Goal: Task Accomplishment & Management: Manage account settings

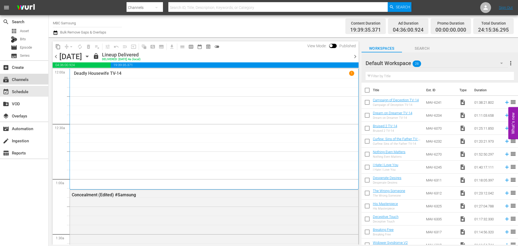
click at [34, 77] on div "subscriptions Channels" at bounding box center [24, 79] width 48 height 11
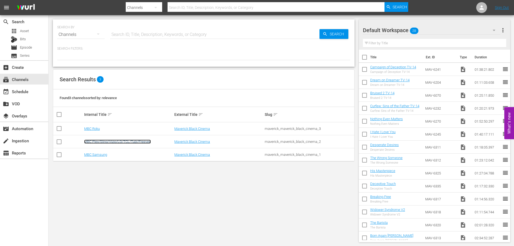
click at [108, 141] on link "MBC Plex/Sling/Vizio/LG/TCL/Tubi/Freevee" at bounding box center [117, 142] width 67 height 4
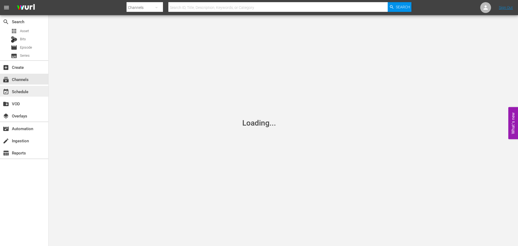
click at [24, 93] on div "event_available Schedule" at bounding box center [15, 90] width 30 height 5
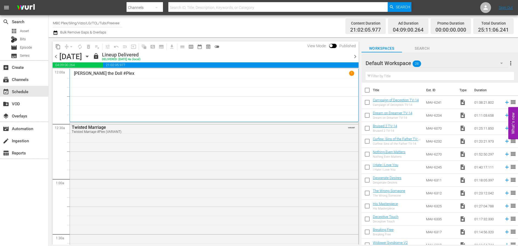
click at [90, 58] on icon "button" at bounding box center [87, 56] width 6 height 6
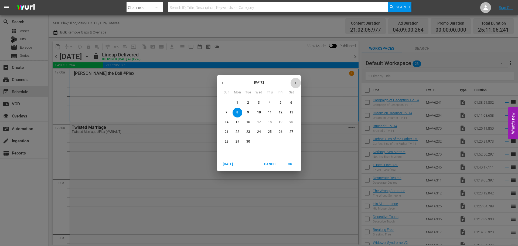
click at [296, 86] on button "button" at bounding box center [295, 83] width 11 height 11
click at [269, 140] on p "30" at bounding box center [270, 141] width 4 height 5
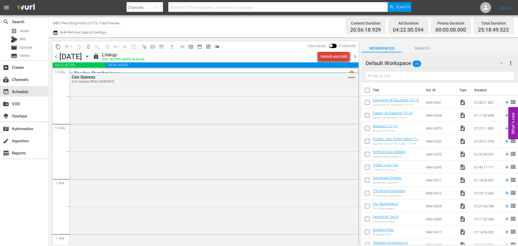
click at [331, 57] on div "Unlock and Edit" at bounding box center [334, 57] width 26 height 10
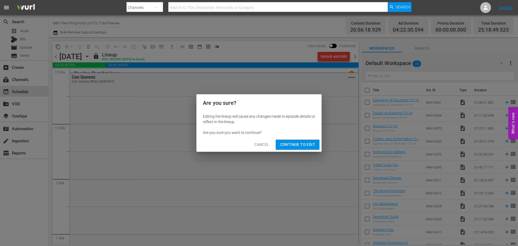
click at [306, 146] on span "Continue to Edit" at bounding box center [297, 144] width 35 height 7
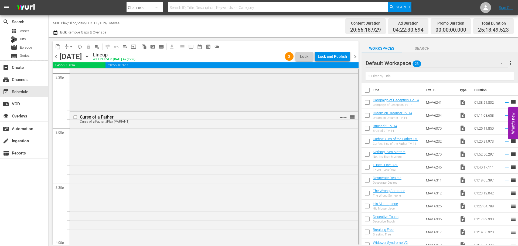
scroll to position [1592, 0]
click at [150, 150] on div "Curse of a Father Curse of a Father #Plex (VARIANT) VARIANT reorder" at bounding box center [214, 219] width 288 height 214
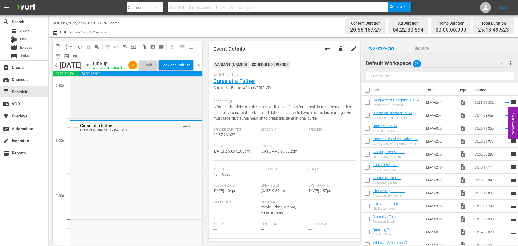
scroll to position [27, 0]
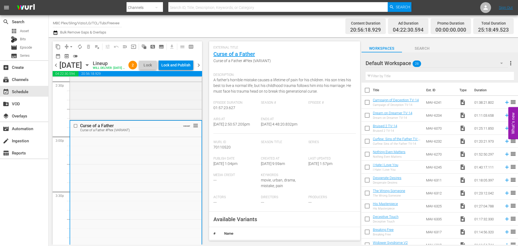
click at [423, 63] on div "Default Workspace 28" at bounding box center [437, 63] width 142 height 15
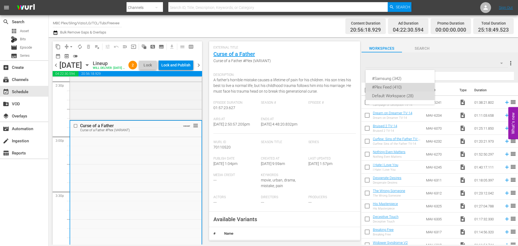
click at [402, 87] on div "#Plex Feed (410)" at bounding box center [400, 87] width 56 height 9
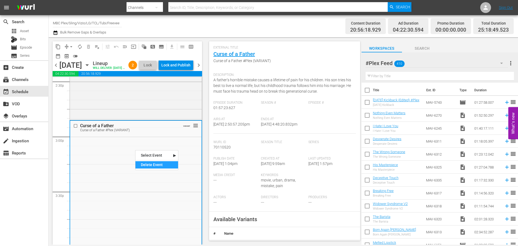
click at [140, 164] on div "Delete Event" at bounding box center [156, 164] width 43 height 7
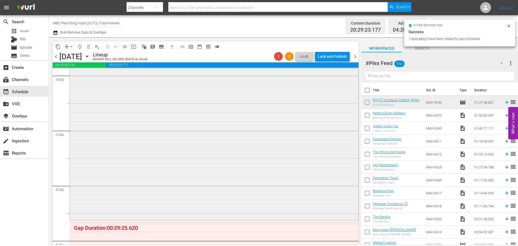
scroll to position [1727, 0]
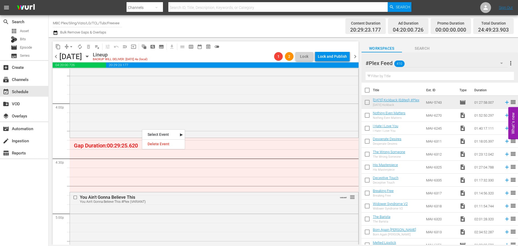
click at [419, 75] on input "text" at bounding box center [440, 76] width 148 height 9
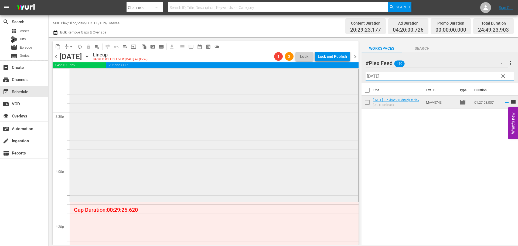
scroll to position [1781, 0]
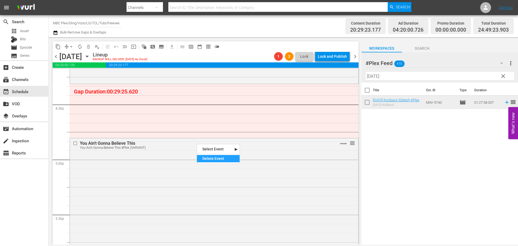
click at [209, 159] on div "Delete Event" at bounding box center [218, 158] width 43 height 7
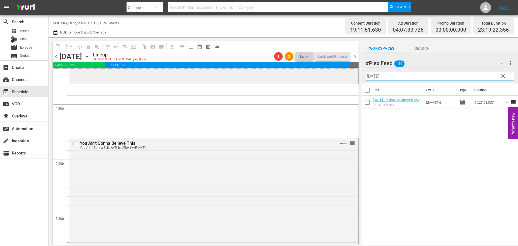
drag, startPoint x: 394, startPoint y: 77, endPoint x: 352, endPoint y: 76, distance: 41.6
click at [352, 76] on div "content_copy compress arrow_drop_down autorenew_outlined delete_forever_outline…" at bounding box center [284, 140] width 470 height 207
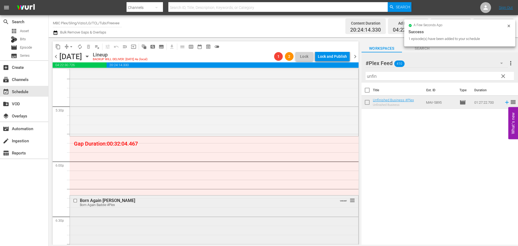
scroll to position [1889, 0]
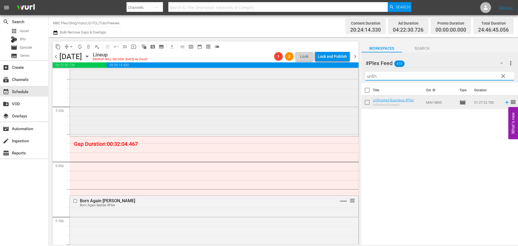
drag, startPoint x: 400, startPoint y: 76, endPoint x: 330, endPoint y: 69, distance: 70.0
click at [315, 73] on div "content_copy compress arrow_drop_down autorenew_outlined delete_forever_outline…" at bounding box center [284, 140] width 470 height 207
type input "the eye"
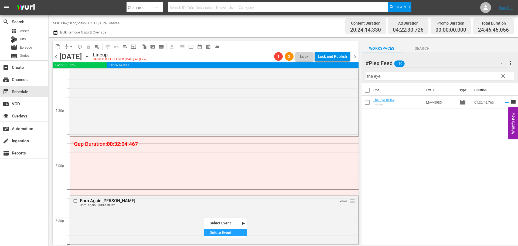
click at [217, 231] on div "Delete Event" at bounding box center [225, 232] width 43 height 7
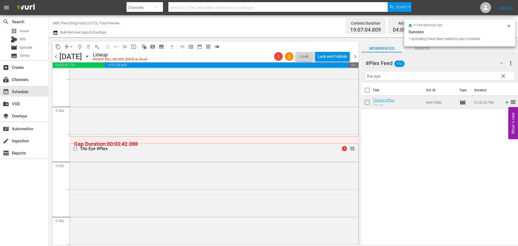
drag, startPoint x: 229, startPoint y: 184, endPoint x: 239, endPoint y: 183, distance: 10.3
click at [229, 184] on div "The Eye #Plex 1 reorder" at bounding box center [214, 228] width 288 height 168
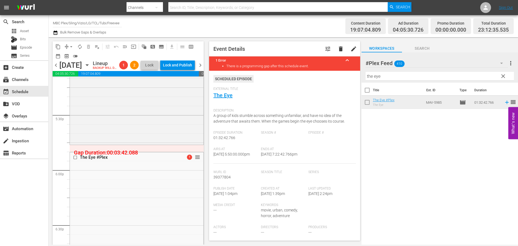
drag, startPoint x: 194, startPoint y: 165, endPoint x: 195, endPoint y: 157, distance: 9.0
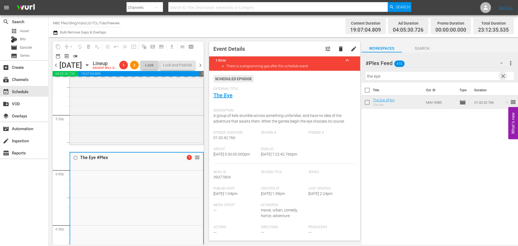
click at [504, 77] on span "clear" at bounding box center [503, 76] width 6 height 6
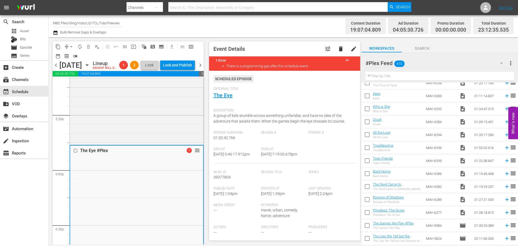
scroll to position [513, 0]
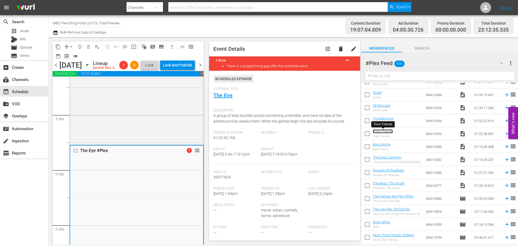
click at [379, 131] on link "Toxic Friendz" at bounding box center [383, 131] width 20 height 4
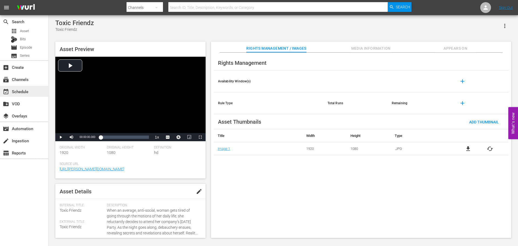
click at [26, 89] on div "event_available Schedule" at bounding box center [15, 90] width 30 height 5
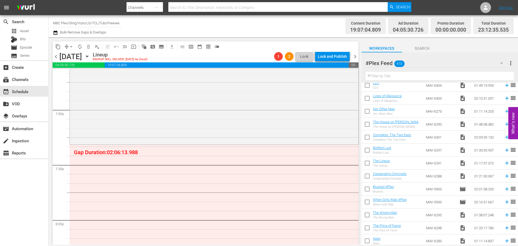
scroll to position [387, 0]
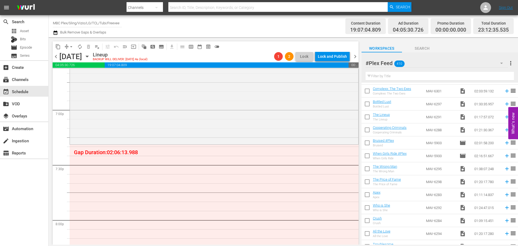
click at [411, 73] on input "text" at bounding box center [440, 76] width 148 height 9
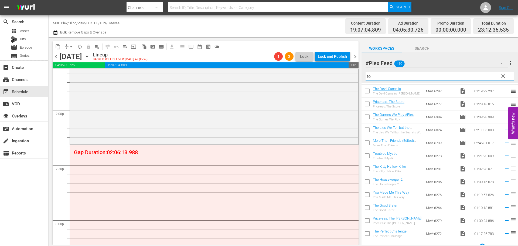
scroll to position [0, 0]
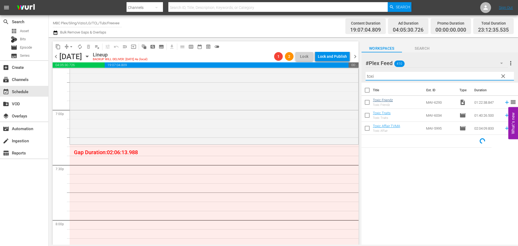
type input "toxi"
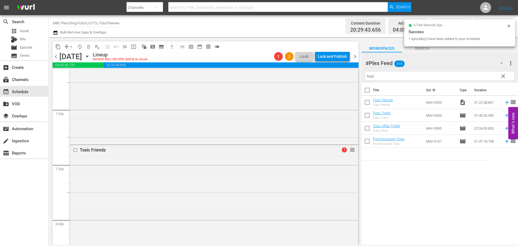
drag, startPoint x: 380, startPoint y: 102, endPoint x: 176, endPoint y: 171, distance: 215.9
click at [176, 171] on div "Toxic Friendz 1 reorder" at bounding box center [214, 220] width 288 height 150
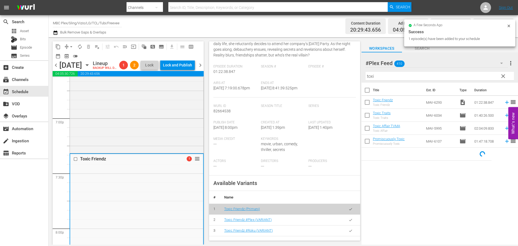
scroll to position [81, 0]
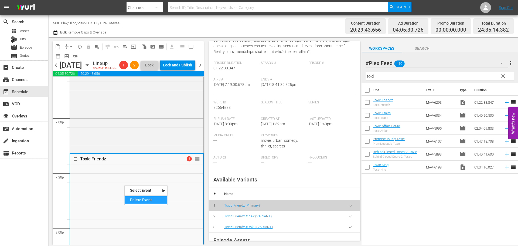
click at [153, 197] on div "Delete Event" at bounding box center [146, 199] width 43 height 7
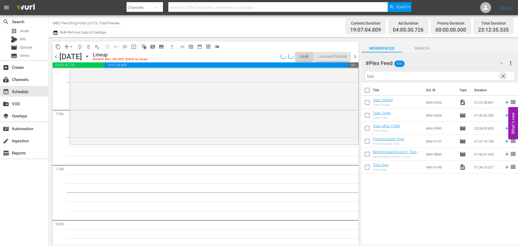
click at [504, 77] on span "clear" at bounding box center [503, 76] width 6 height 6
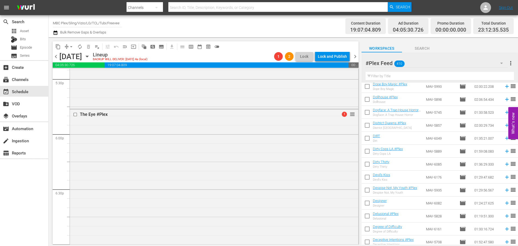
scroll to position [1916, 0]
click at [413, 77] on input "text" at bounding box center [440, 76] width 148 height 9
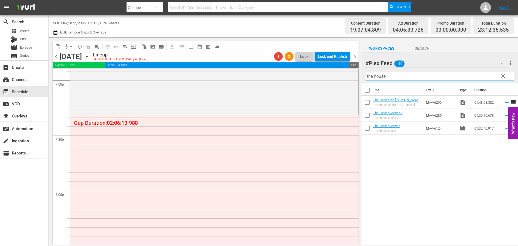
scroll to position [2078, 0]
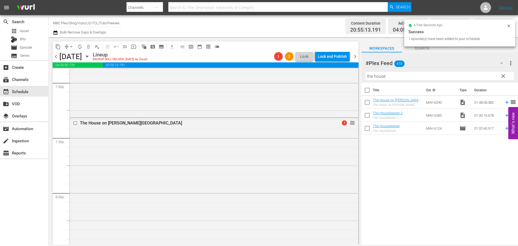
drag, startPoint x: 404, startPoint y: 99, endPoint x: 182, endPoint y: 158, distance: 230.1
click at [132, 154] on div "The House on [PERSON_NAME] Drive 1 reorder" at bounding box center [214, 216] width 288 height 197
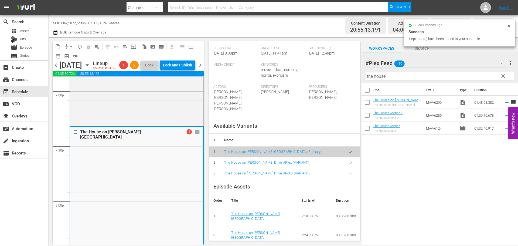
scroll to position [162, 0]
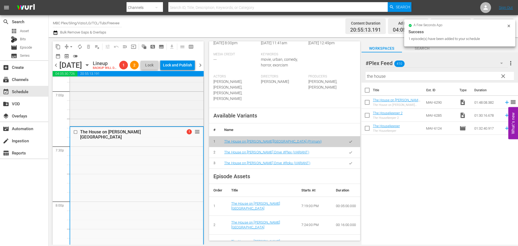
click at [349, 154] on icon "button" at bounding box center [351, 152] width 4 height 4
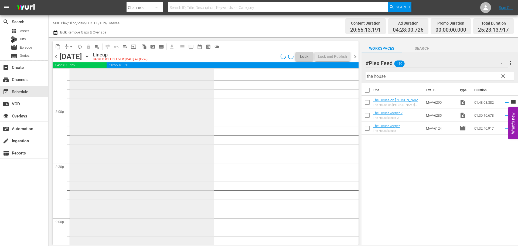
scroll to position [2267, 0]
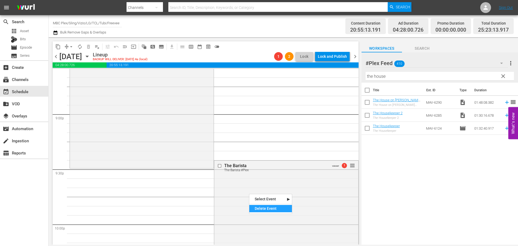
click at [263, 208] on div "Delete Event" at bounding box center [270, 208] width 43 height 7
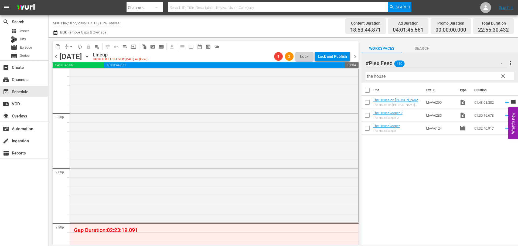
scroll to position [2348, 0]
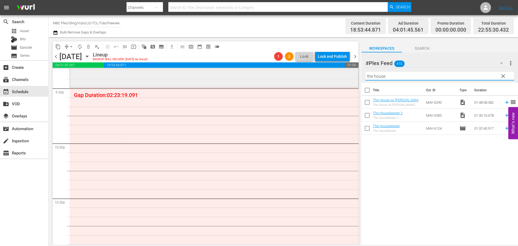
drag, startPoint x: 396, startPoint y: 77, endPoint x: 338, endPoint y: 79, distance: 58.0
click at [339, 80] on div "content_copy compress arrow_drop_down autorenew_outlined delete_forever_outline…" at bounding box center [284, 140] width 470 height 207
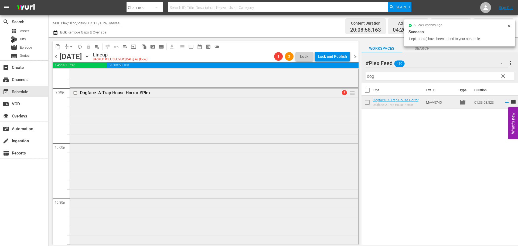
click at [117, 135] on div "Dogface: A Trap House Horror #Plex 1 reorder" at bounding box center [214, 173] width 288 height 171
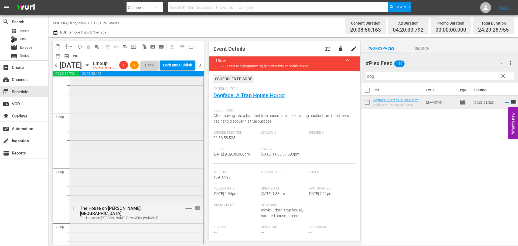
scroll to position [1943, 0]
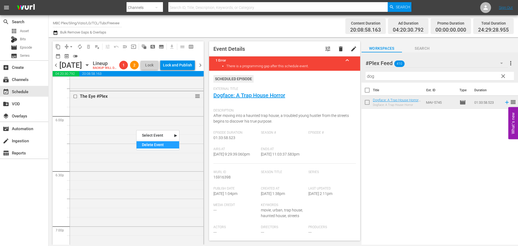
click at [153, 145] on div "Delete Event" at bounding box center [158, 144] width 43 height 7
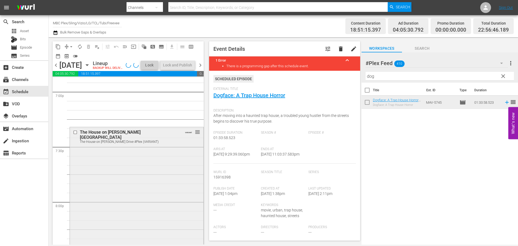
scroll to position [2078, 0]
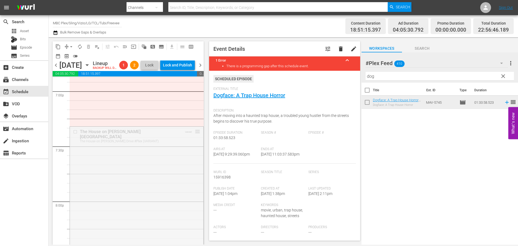
drag, startPoint x: 194, startPoint y: 141, endPoint x: 194, endPoint y: 103, distance: 37.2
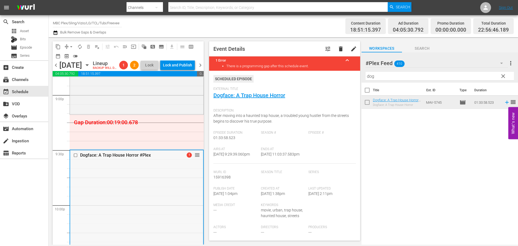
scroll to position [2294, 0]
click at [147, 196] on div "Delete Event" at bounding box center [146, 194] width 43 height 7
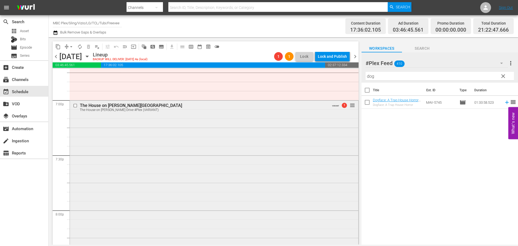
scroll to position [2024, 0]
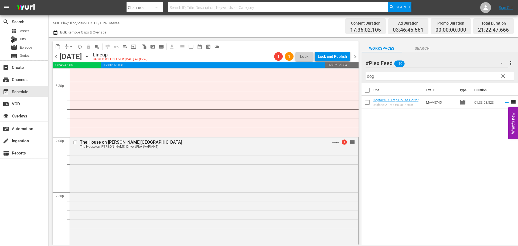
click at [421, 70] on div "Filter by Title dog" at bounding box center [440, 76] width 148 height 13
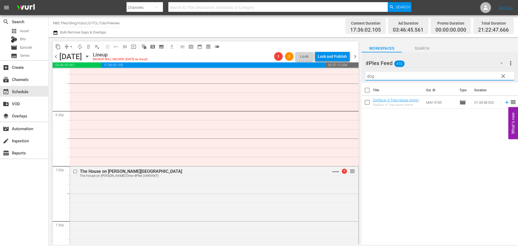
drag, startPoint x: 420, startPoint y: 74, endPoint x: 294, endPoint y: 70, distance: 125.8
click at [294, 70] on div "content_copy compress arrow_drop_down autorenew_outlined delete_forever_outline…" at bounding box center [284, 140] width 470 height 207
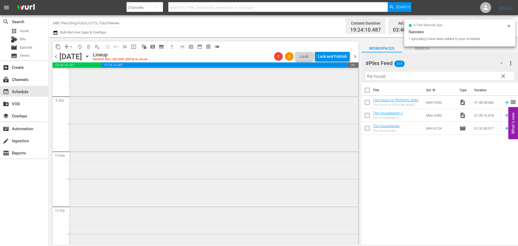
scroll to position [2341, 0]
click at [160, 144] on div "The House on [PERSON_NAME] Drive 1 reorder" at bounding box center [214, 157] width 288 height 197
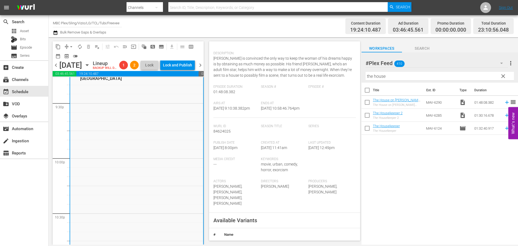
scroll to position [135, 0]
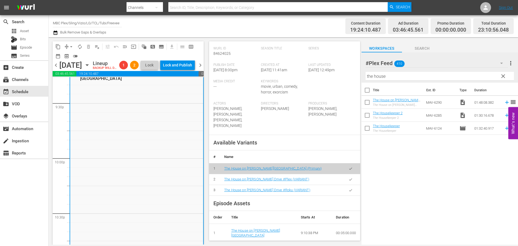
click at [349, 179] on icon "button" at bounding box center [351, 179] width 4 height 4
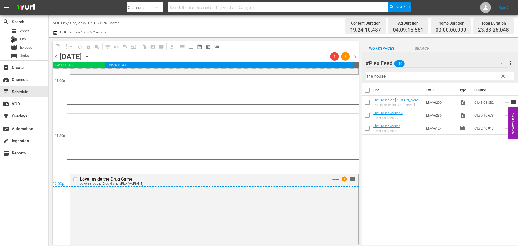
scroll to position [2530, 0]
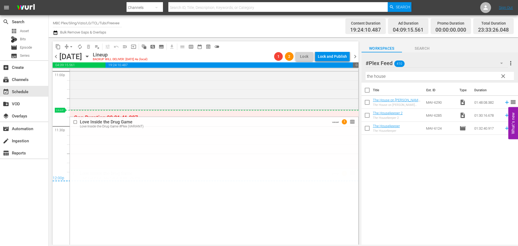
drag, startPoint x: 349, startPoint y: 175, endPoint x: 345, endPoint y: 112, distance: 63.0
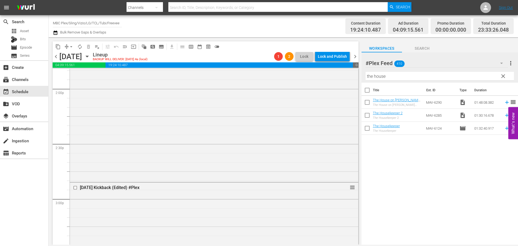
scroll to position [1505, 0]
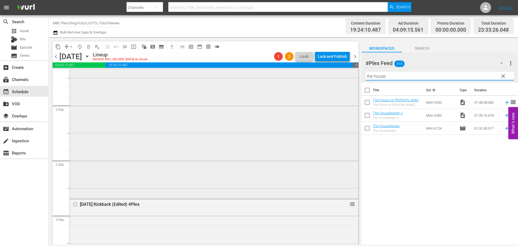
drag, startPoint x: 380, startPoint y: 74, endPoint x: 329, endPoint y: 74, distance: 51.0
click at [329, 74] on div "content_copy compress arrow_drop_down autorenew_outlined delete_forever_outline…" at bounding box center [284, 140] width 470 height 207
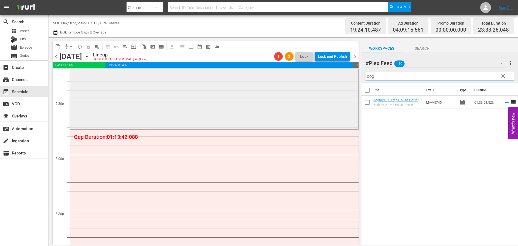
scroll to position [1936, 0]
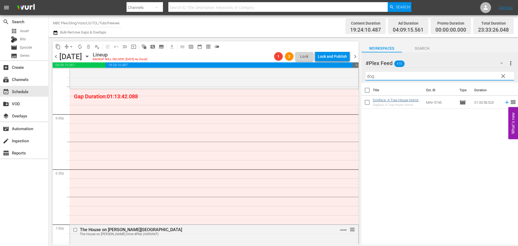
type input "dog"
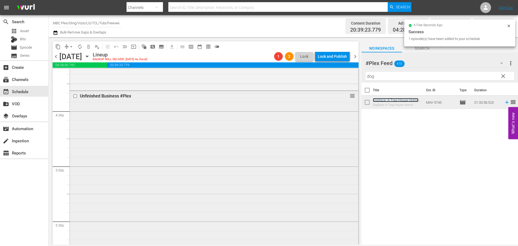
scroll to position [1774, 0]
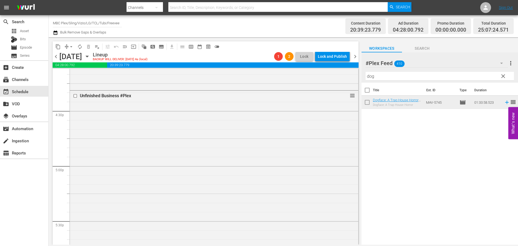
drag, startPoint x: 240, startPoint y: 158, endPoint x: 240, endPoint y: 153, distance: 4.6
click at [241, 154] on div "Unfinished Business #Plex reorder" at bounding box center [214, 170] width 288 height 159
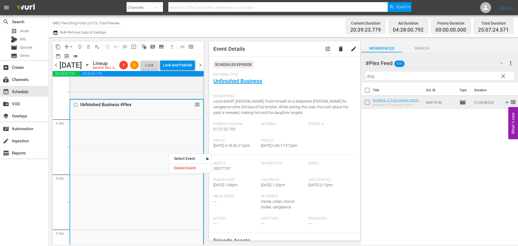
click at [188, 170] on div "Delete Event" at bounding box center [190, 167] width 43 height 7
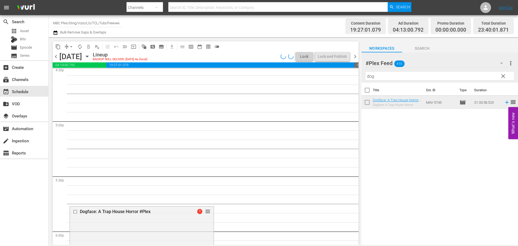
scroll to position [1828, 0]
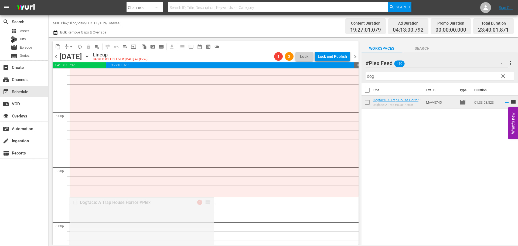
drag, startPoint x: 206, startPoint y: 202, endPoint x: 235, endPoint y: 105, distance: 100.9
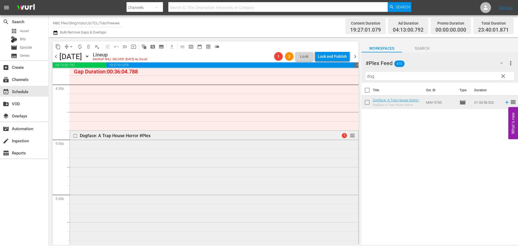
scroll to position [1855, 0]
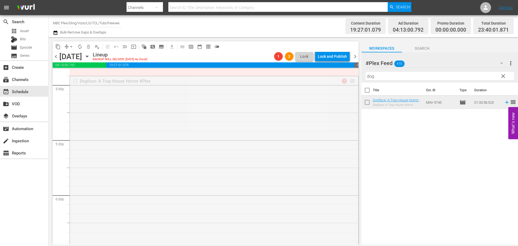
drag, startPoint x: 348, startPoint y: 80, endPoint x: 348, endPoint y: 87, distance: 7.8
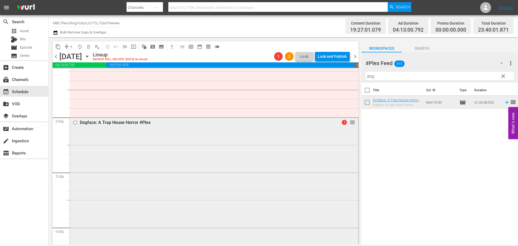
scroll to position [1828, 0]
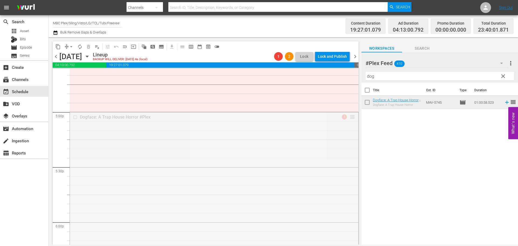
drag, startPoint x: 349, startPoint y: 115, endPoint x: 349, endPoint y: 120, distance: 4.6
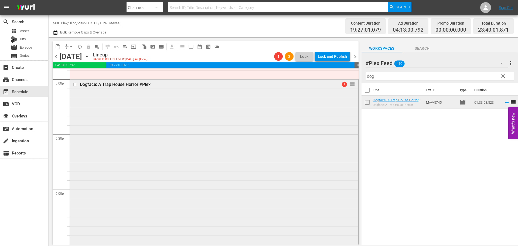
scroll to position [1855, 0]
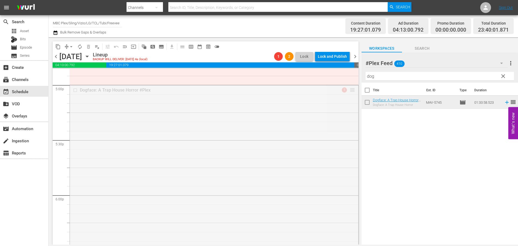
drag, startPoint x: 350, startPoint y: 90, endPoint x: 350, endPoint y: 96, distance: 6.5
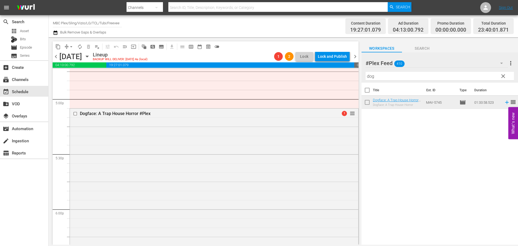
scroll to position [1828, 0]
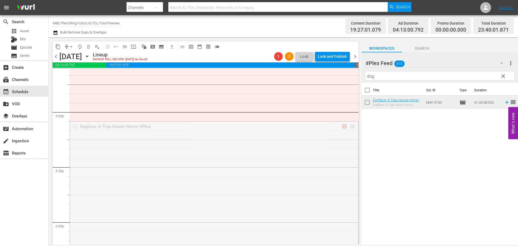
drag, startPoint x: 349, startPoint y: 124, endPoint x: 349, endPoint y: 135, distance: 11.6
drag, startPoint x: 347, startPoint y: 134, endPoint x: 347, endPoint y: 140, distance: 5.9
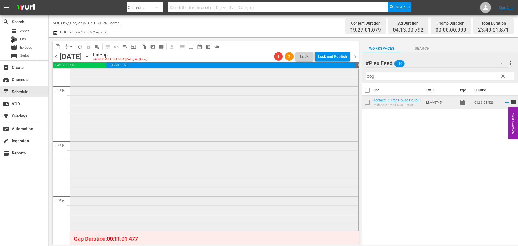
scroll to position [1882, 0]
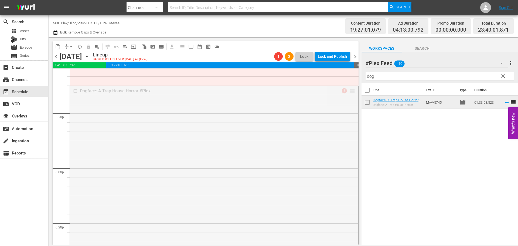
drag, startPoint x: 349, startPoint y: 93, endPoint x: 349, endPoint y: 96, distance: 3.0
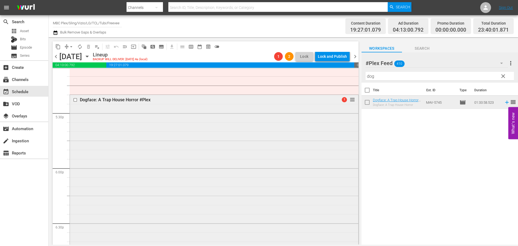
scroll to position [1855, 0]
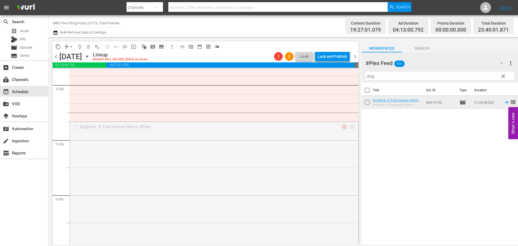
drag, startPoint x: 347, startPoint y: 125, endPoint x: 348, endPoint y: 131, distance: 6.0
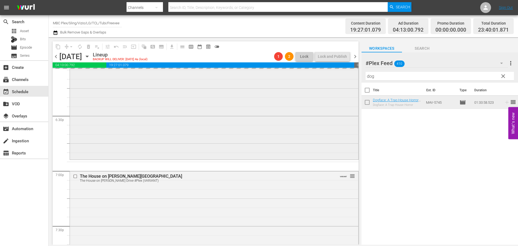
scroll to position [2017, 0]
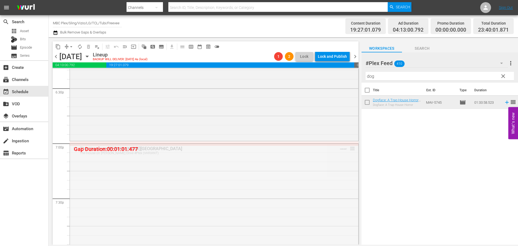
drag, startPoint x: 348, startPoint y: 147, endPoint x: 349, endPoint y: 142, distance: 5.3
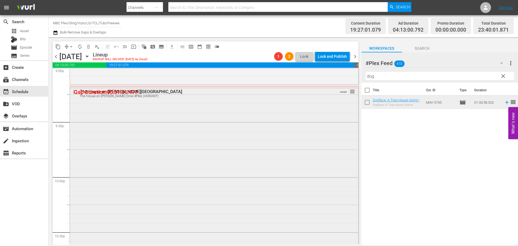
scroll to position [2314, 0]
drag, startPoint x: 349, startPoint y: 92, endPoint x: 349, endPoint y: 87, distance: 4.9
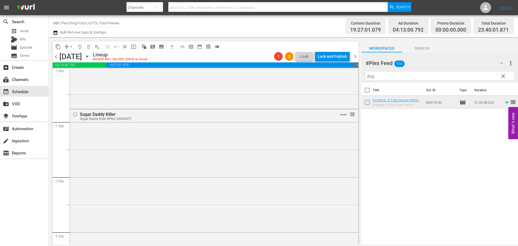
scroll to position [1422, 0]
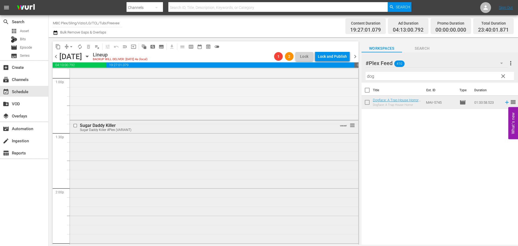
click at [169, 155] on div "Sugar Daddy Killer Sugar Daddy Killer #Plex (VARIANT) VARIANT reorder" at bounding box center [214, 200] width 288 height 160
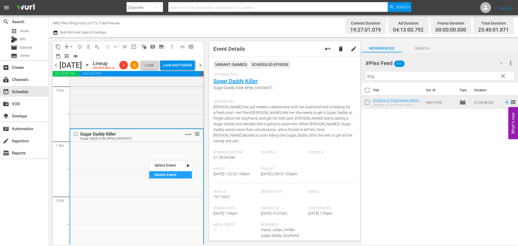
click at [158, 172] on div "Delete Event" at bounding box center [170, 174] width 43 height 7
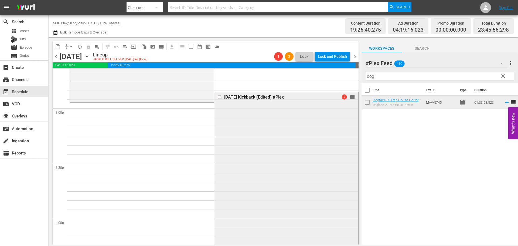
scroll to position [1611, 0]
drag, startPoint x: 349, startPoint y: 97, endPoint x: 348, endPoint y: 104, distance: 7.4
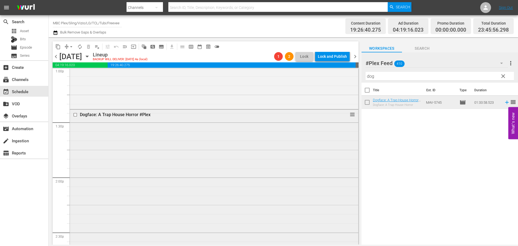
scroll to position [1476, 0]
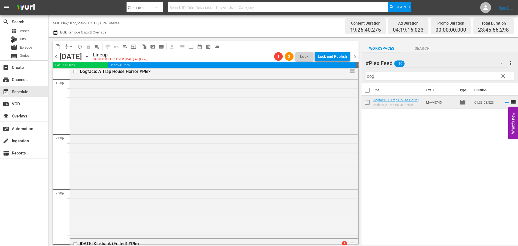
click at [502, 76] on span "clear" at bounding box center [503, 76] width 6 height 6
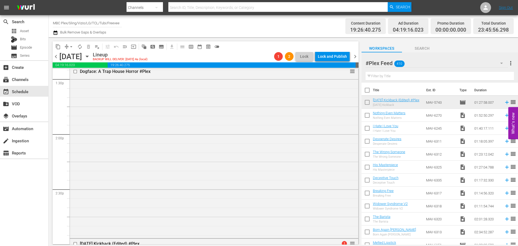
click at [418, 76] on input "text" at bounding box center [440, 76] width 148 height 9
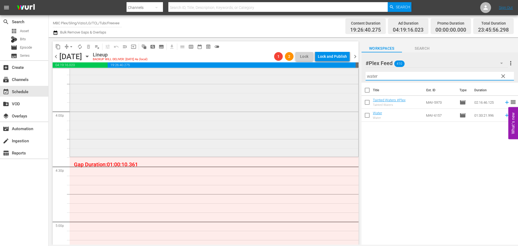
scroll to position [1746, 0]
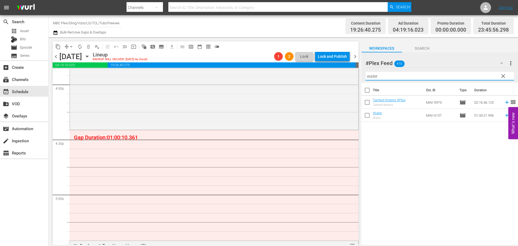
type input "water"
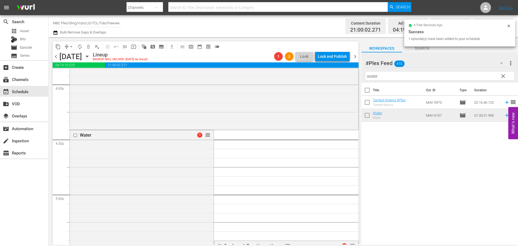
drag, startPoint x: 382, startPoint y: 113, endPoint x: 171, endPoint y: 155, distance: 215.5
click at [171, 155] on div "Water 1 reorder" at bounding box center [142, 215] width 144 height 170
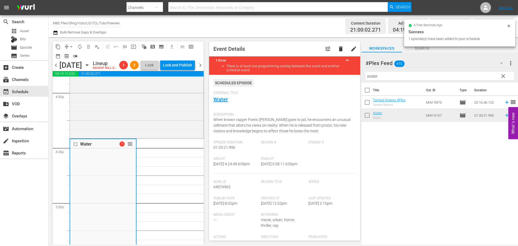
scroll to position [189, 0]
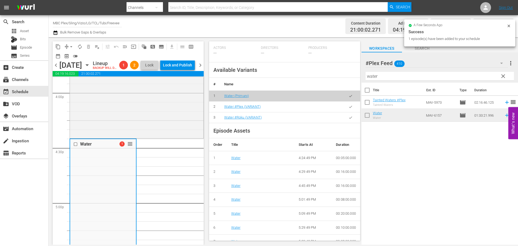
click at [349, 109] on icon "button" at bounding box center [351, 107] width 4 height 4
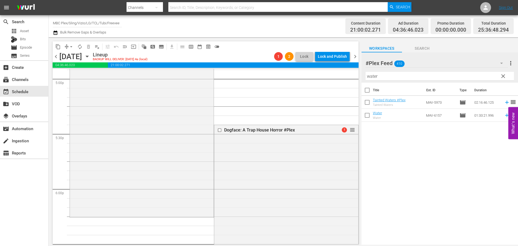
scroll to position [1881, 0]
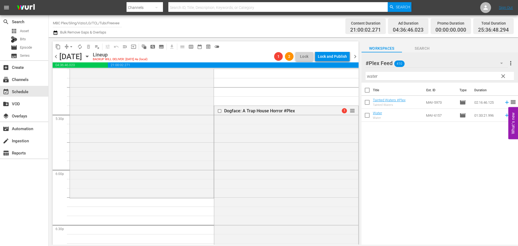
drag, startPoint x: 502, startPoint y: 77, endPoint x: 510, endPoint y: 63, distance: 15.4
click at [503, 77] on span "clear" at bounding box center [503, 76] width 6 height 6
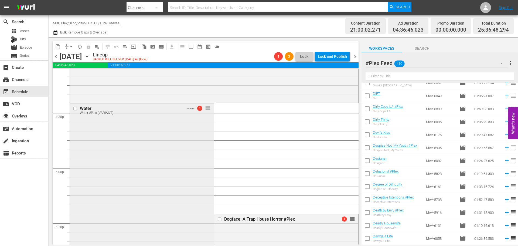
scroll to position [1773, 0]
click at [162, 181] on div "Delete Event" at bounding box center [155, 179] width 43 height 7
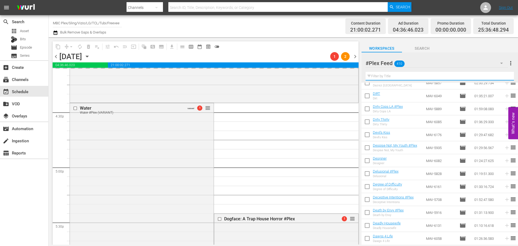
click at [403, 76] on input "text" at bounding box center [440, 76] width 148 height 9
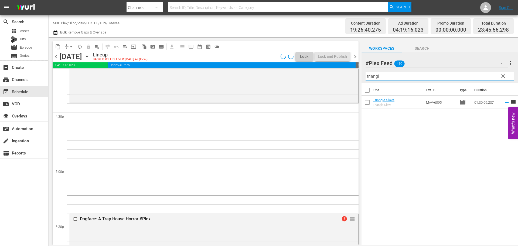
scroll to position [0, 0]
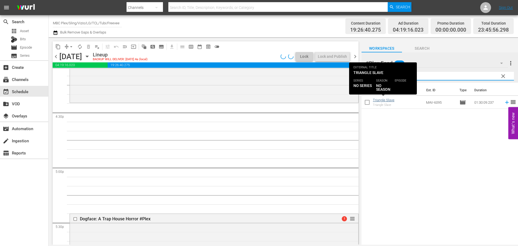
type input "triangle"
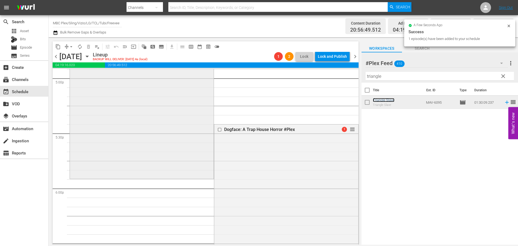
scroll to position [1773, 0]
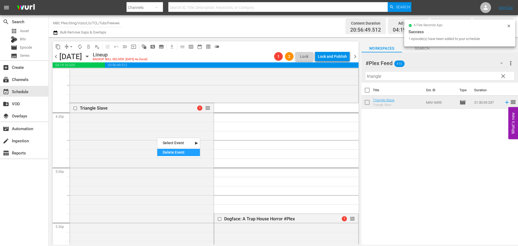
click at [180, 152] on div "Delete Event" at bounding box center [178, 152] width 43 height 7
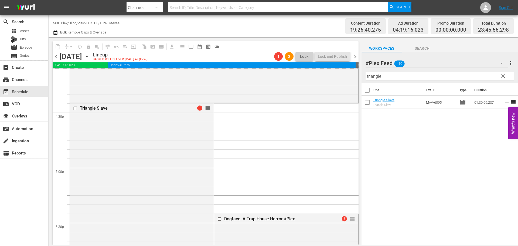
click at [504, 77] on span "clear" at bounding box center [503, 76] width 6 height 6
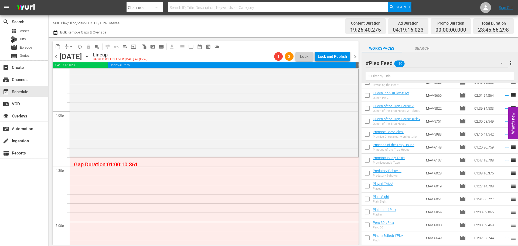
scroll to position [1800, 0]
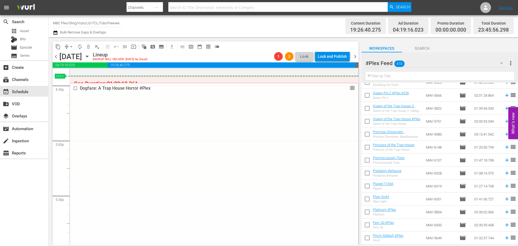
drag, startPoint x: 348, startPoint y: 191, endPoint x: 350, endPoint y: 79, distance: 112.0
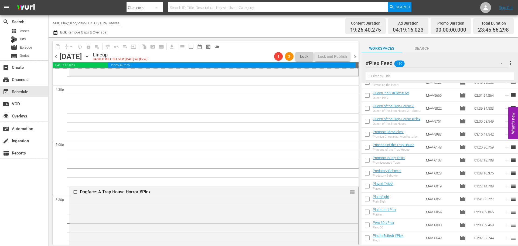
click at [404, 78] on input "text" at bounding box center [440, 76] width 148 height 9
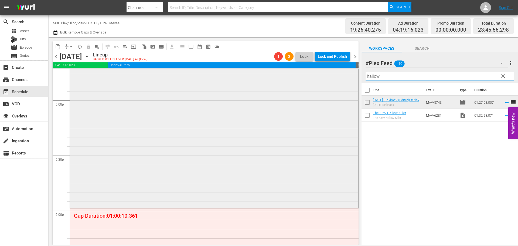
scroll to position [1935, 0]
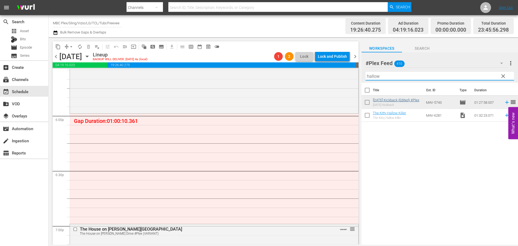
type input "hallow"
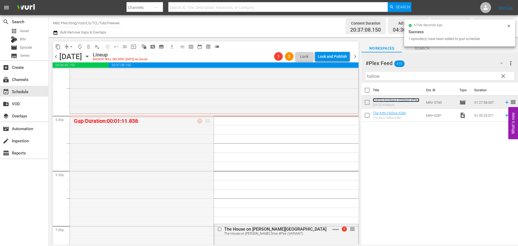
drag, startPoint x: 206, startPoint y: 120, endPoint x: 209, endPoint y: 114, distance: 6.9
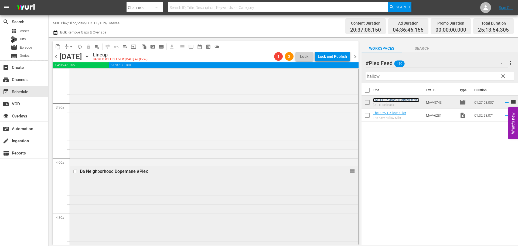
scroll to position [540, 0]
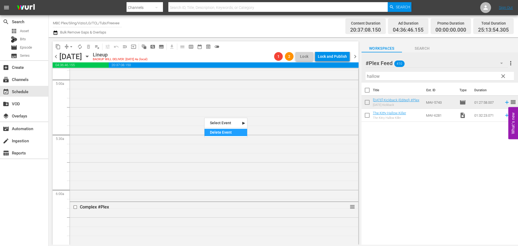
click at [214, 135] on div "Delete Event" at bounding box center [226, 132] width 43 height 7
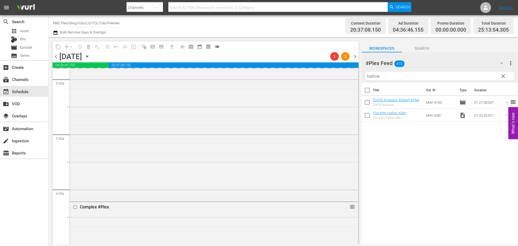
scroll to position [513, 0]
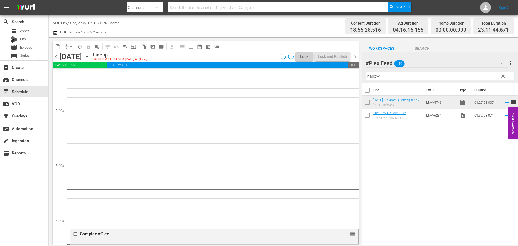
click at [502, 76] on span "clear" at bounding box center [503, 76] width 6 height 6
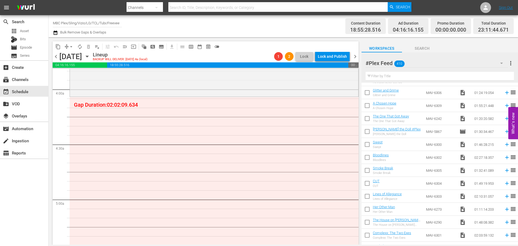
scroll to position [405, 0]
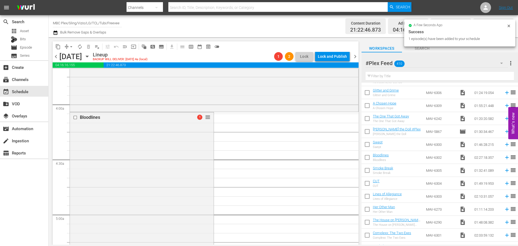
drag, startPoint x: 381, startPoint y: 154, endPoint x: 134, endPoint y: 146, distance: 247.6
click at [119, 146] on div "Bloodlines 1 reorder" at bounding box center [142, 246] width 144 height 269
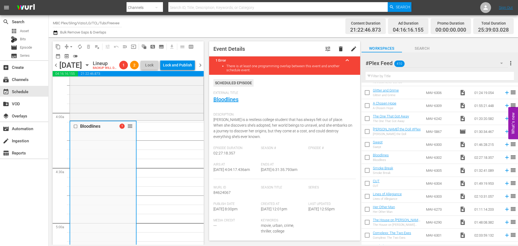
scroll to position [135, 0]
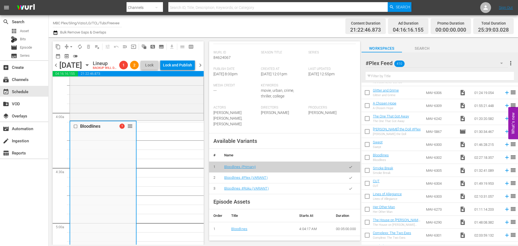
click at [349, 179] on icon "button" at bounding box center [351, 178] width 4 height 4
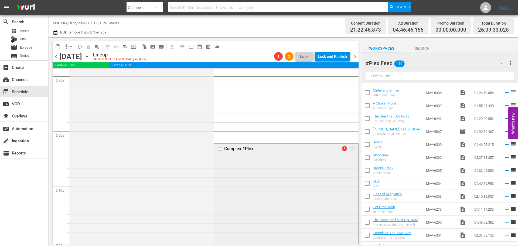
scroll to position [648, 0]
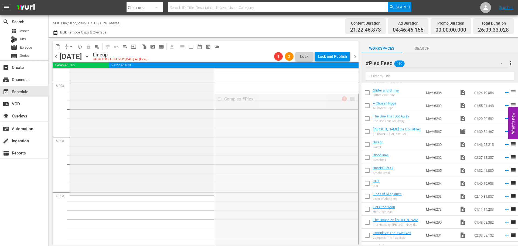
drag, startPoint x: 349, startPoint y: 100, endPoint x: 320, endPoint y: 198, distance: 101.4
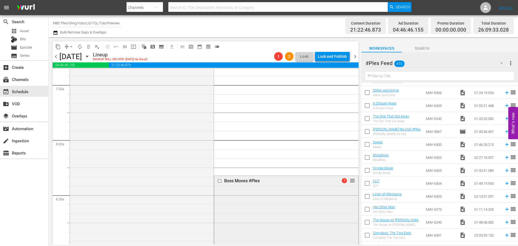
scroll to position [917, 0]
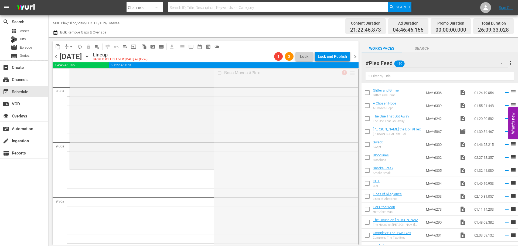
drag, startPoint x: 348, startPoint y: 72, endPoint x: 317, endPoint y: 178, distance: 110.6
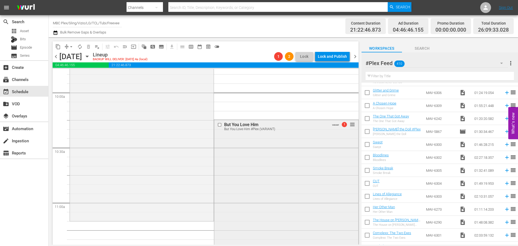
scroll to position [1079, 0]
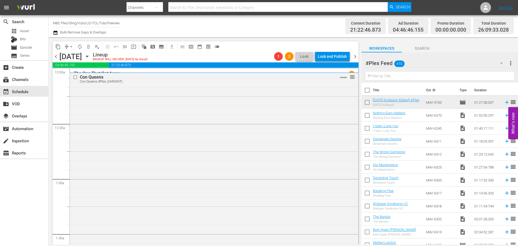
scroll to position [243, 0]
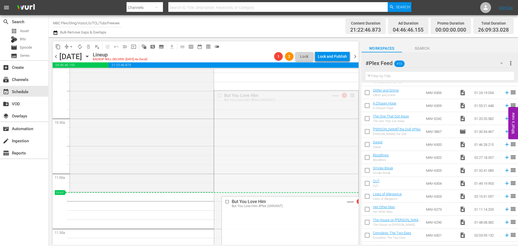
drag, startPoint x: 350, startPoint y: 95, endPoint x: 326, endPoint y: 199, distance: 107.0
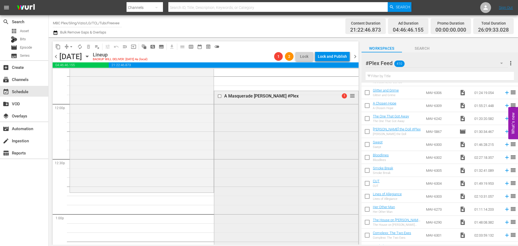
scroll to position [1295, 0]
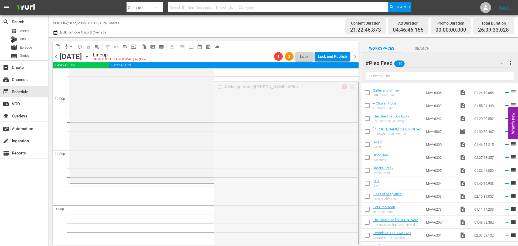
drag, startPoint x: 347, startPoint y: 86, endPoint x: 321, endPoint y: 185, distance: 102.4
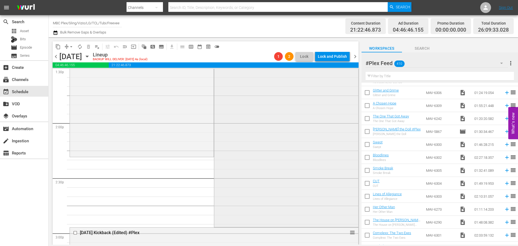
scroll to position [1538, 0]
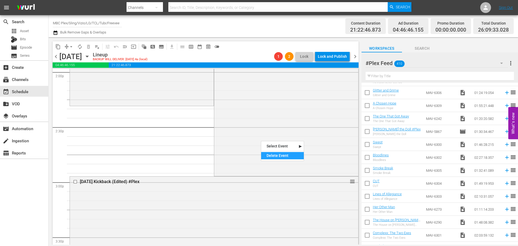
click at [271, 158] on div "Delete Event" at bounding box center [282, 155] width 43 height 7
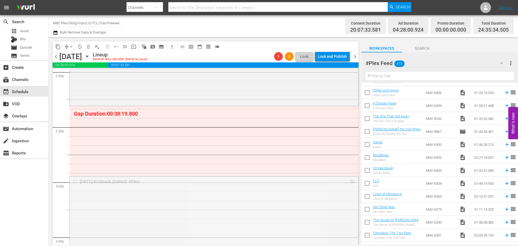
drag, startPoint x: 349, startPoint y: 181, endPoint x: 347, endPoint y: 106, distance: 74.2
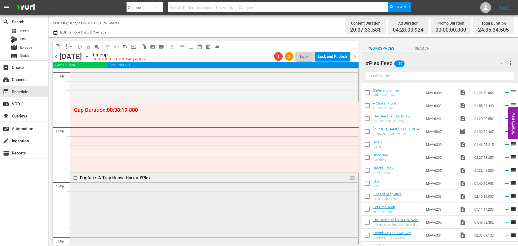
scroll to position [1727, 0]
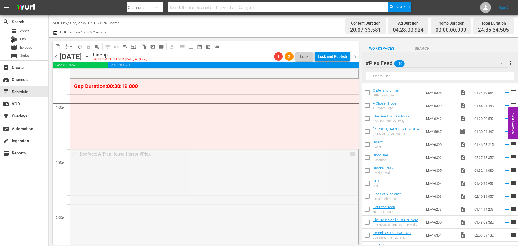
drag, startPoint x: 347, startPoint y: 153, endPoint x: 347, endPoint y: 83, distance: 70.4
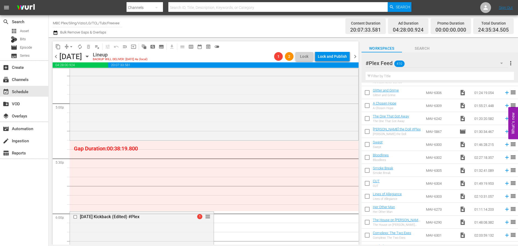
scroll to position [1835, 0]
drag, startPoint x: 207, startPoint y: 216, endPoint x: 214, endPoint y: 148, distance: 68.7
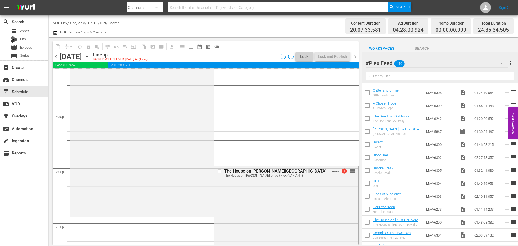
scroll to position [1997, 0]
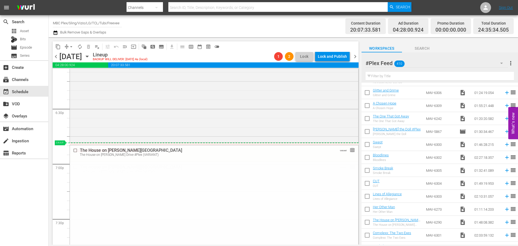
drag, startPoint x: 346, startPoint y: 166, endPoint x: 351, endPoint y: 142, distance: 23.8
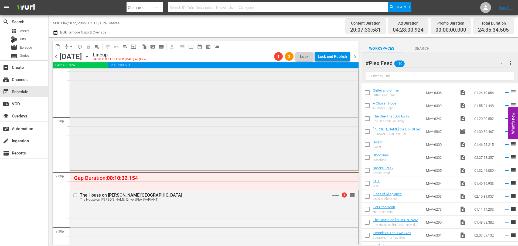
scroll to position [2294, 0]
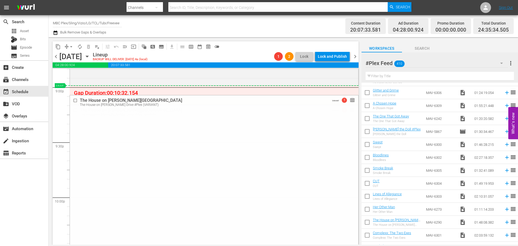
drag, startPoint x: 348, startPoint y: 111, endPoint x: 350, endPoint y: 87, distance: 23.6
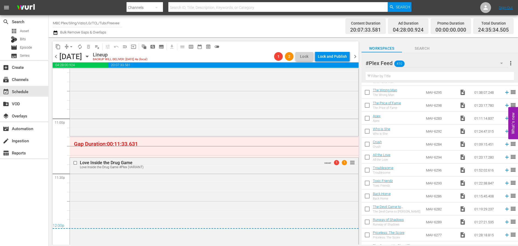
scroll to position [486, 0]
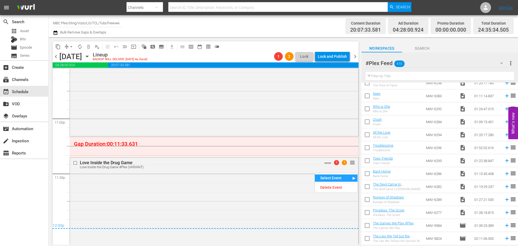
click at [414, 164] on td "Toxic Friendz Toxic Friendz" at bounding box center [398, 160] width 51 height 13
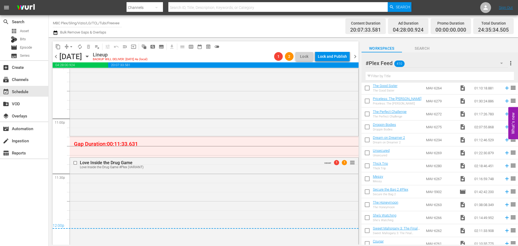
scroll to position [729, 0]
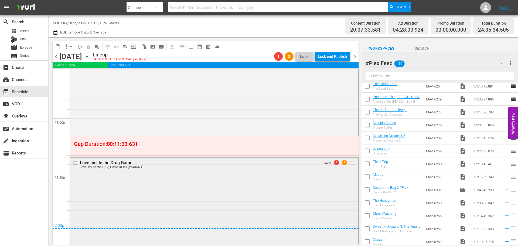
drag, startPoint x: 183, startPoint y: 151, endPoint x: 154, endPoint y: 180, distance: 41.6
click at [171, 196] on div "Delete Event" at bounding box center [175, 195] width 43 height 7
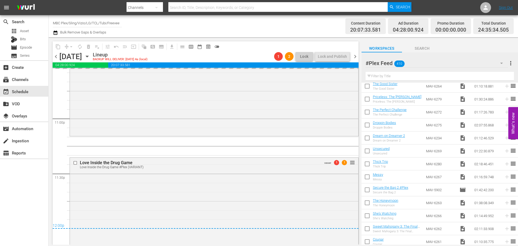
click at [401, 78] on input "text" at bounding box center [440, 76] width 148 height 9
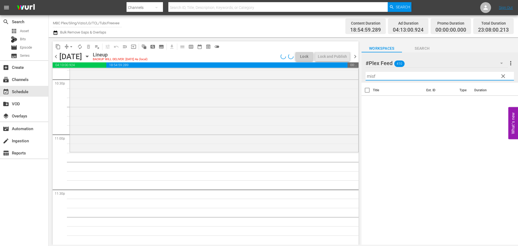
scroll to position [2483, 0]
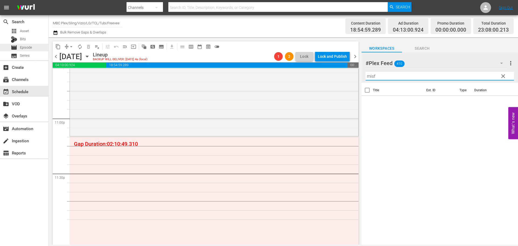
type input "misf"
click at [39, 47] on div "movie Episode" at bounding box center [24, 48] width 48 height 8
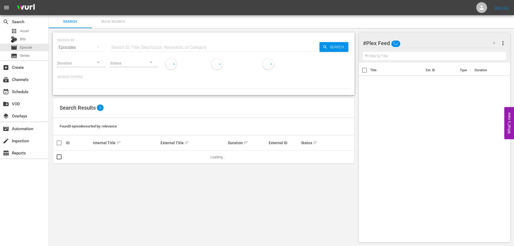
click at [155, 45] on input "text" at bounding box center [214, 47] width 209 height 13
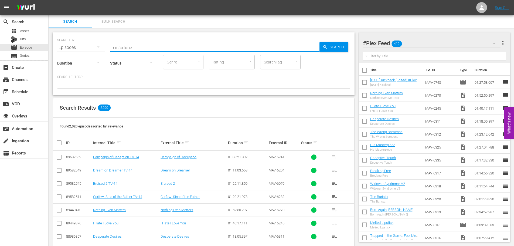
type input "misfortune"
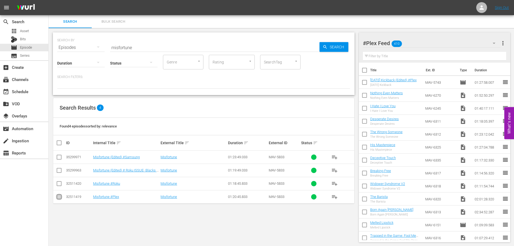
click at [60, 197] on input "checkbox" at bounding box center [59, 198] width 6 height 6
checkbox input "true"
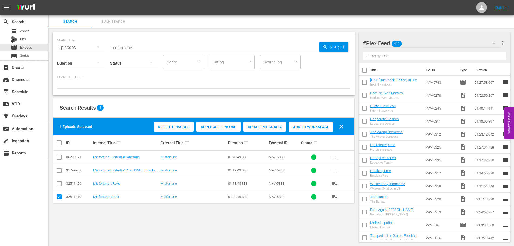
click at [325, 129] on span "Add to Workspace" at bounding box center [311, 127] width 45 height 4
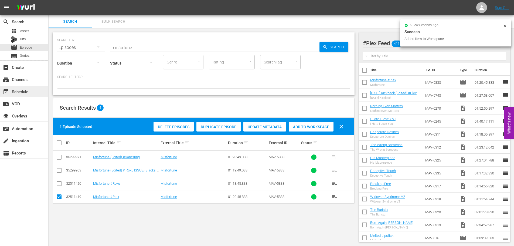
click at [30, 91] on div "event_available Schedule" at bounding box center [24, 91] width 48 height 11
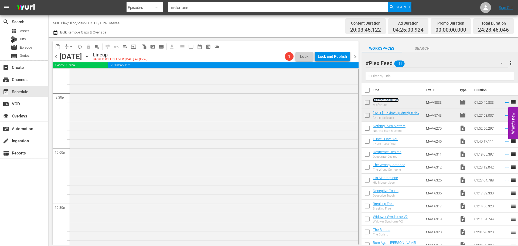
scroll to position [2280, 0]
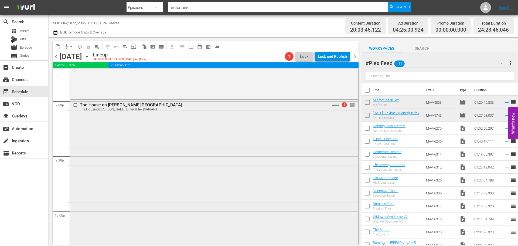
click at [339, 108] on div "The House on Adams Drive The House on Adams Drive #Plex (VARIANT) VARIANT 1 reo…" at bounding box center [214, 106] width 288 height 13
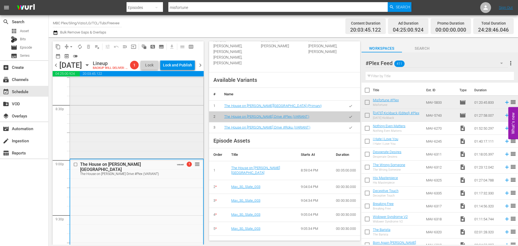
scroll to position [2226, 0]
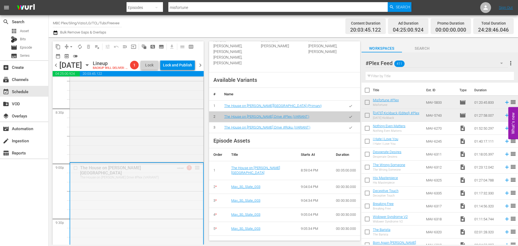
drag, startPoint x: 193, startPoint y: 176, endPoint x: 193, endPoint y: 174, distance: 3.1
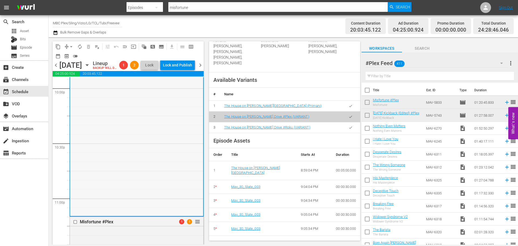
scroll to position [2415, 0]
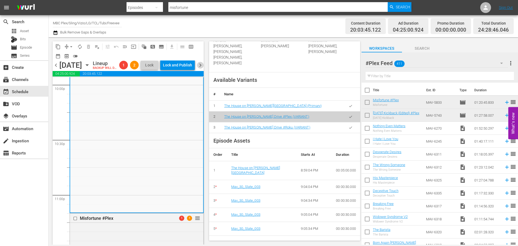
click at [203, 69] on span "chevron_right" at bounding box center [200, 65] width 7 height 7
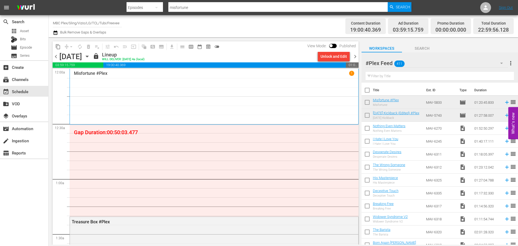
scroll to position [27, 0]
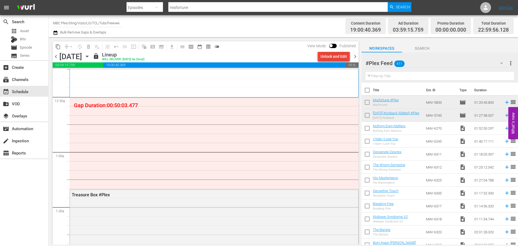
click at [342, 55] on div "Unlock and Edit" at bounding box center [334, 57] width 26 height 10
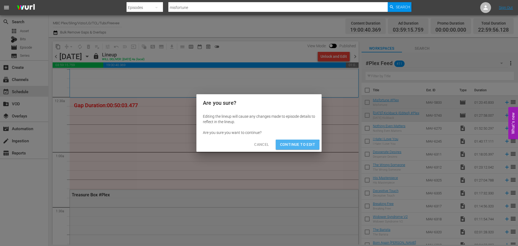
click at [298, 145] on span "Continue to Edit" at bounding box center [297, 144] width 35 height 7
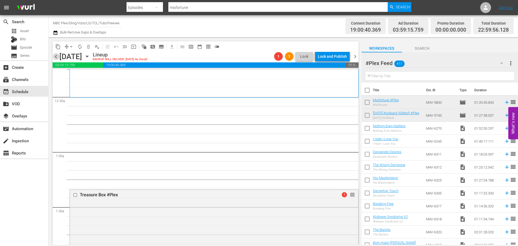
click at [55, 55] on span "chevron_left" at bounding box center [56, 56] width 7 height 7
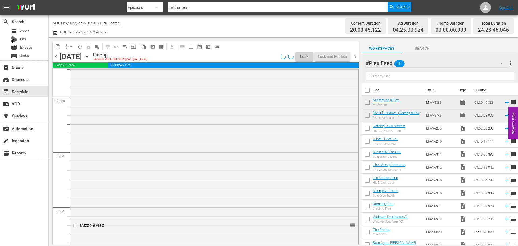
scroll to position [18, 0]
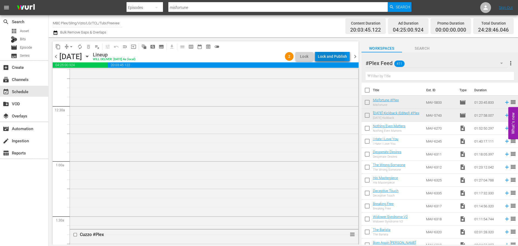
click at [332, 57] on div "Lock and Publish" at bounding box center [332, 57] width 29 height 10
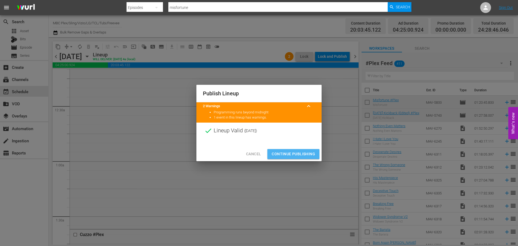
click at [298, 153] on span "Continue Publishing" at bounding box center [293, 154] width 43 height 7
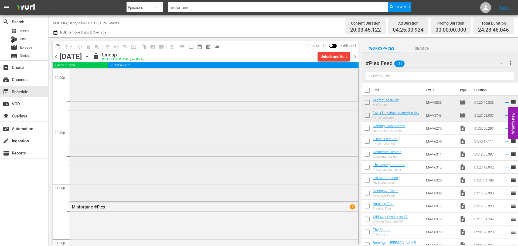
scroll to position [2456, 0]
click at [355, 55] on span "chevron_right" at bounding box center [355, 56] width 7 height 7
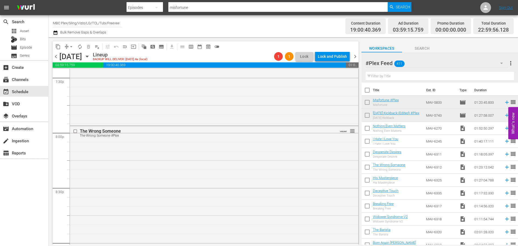
scroll to position [2155, 0]
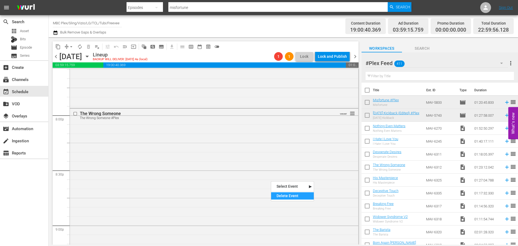
click at [292, 195] on div "Delete Event" at bounding box center [292, 195] width 43 height 7
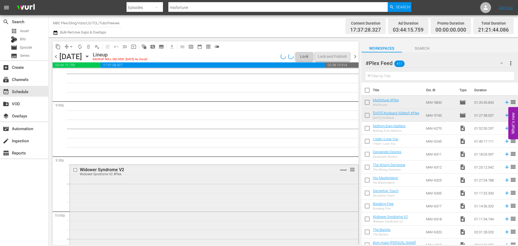
scroll to position [2290, 0]
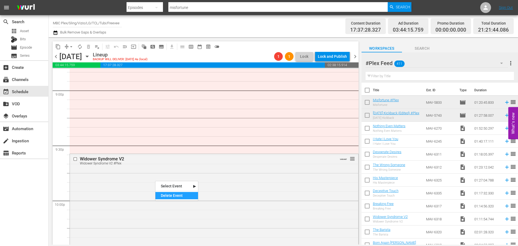
click at [168, 194] on div "Delete Event" at bounding box center [176, 195] width 43 height 7
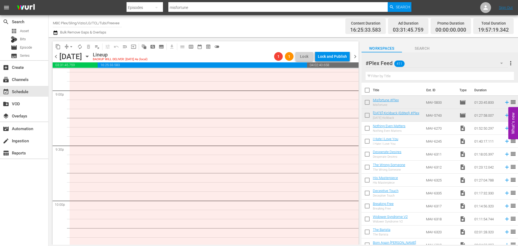
click at [427, 76] on input "text" at bounding box center [440, 76] width 148 height 9
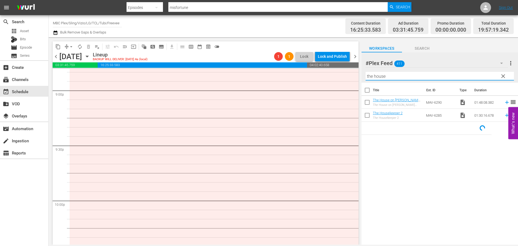
type input "the house"
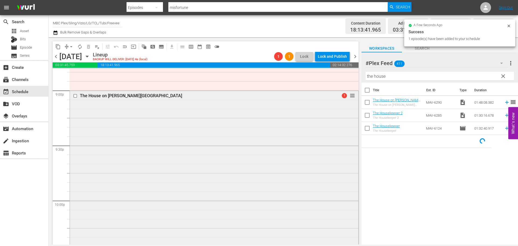
click at [178, 144] on div "The House on [PERSON_NAME] Drive 1 reorder" at bounding box center [214, 189] width 288 height 197
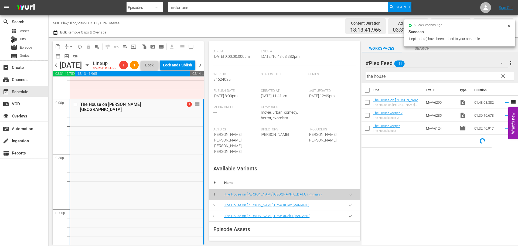
scroll to position [189, 0]
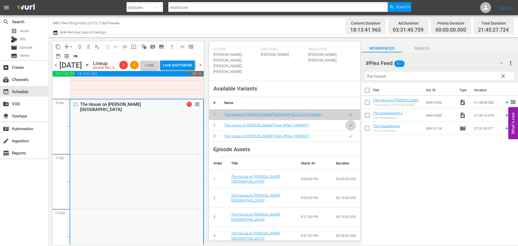
click at [349, 126] on icon "button" at bounding box center [350, 125] width 3 height 2
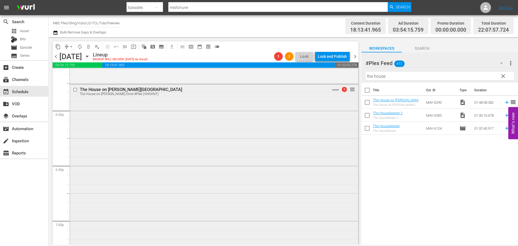
scroll to position [1940, 0]
click at [126, 146] on div "The House on Adams Drive The House on Adams Drive #Plex (VARIANT) VARIANT 1 reo…" at bounding box center [214, 204] width 288 height 238
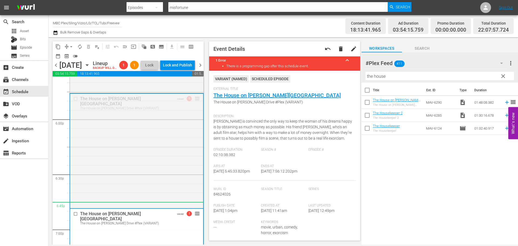
drag, startPoint x: 196, startPoint y: 149, endPoint x: 193, endPoint y: 214, distance: 64.9
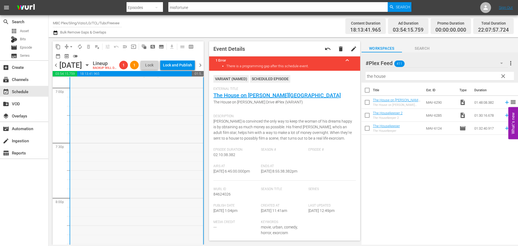
scroll to position [2048, 0]
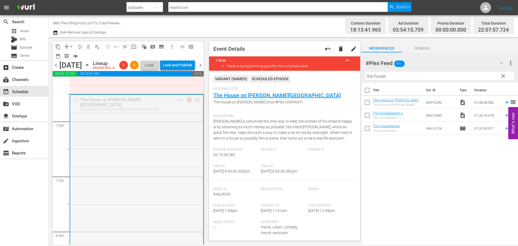
drag, startPoint x: 194, startPoint y: 107, endPoint x: 194, endPoint y: 137, distance: 30.2
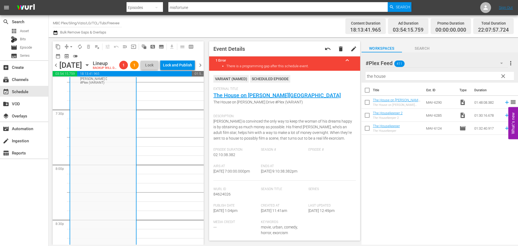
scroll to position [2263, 0]
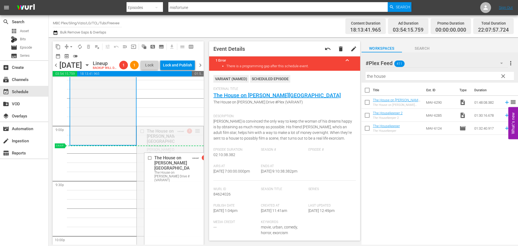
drag, startPoint x: 195, startPoint y: 139, endPoint x: 196, endPoint y: 157, distance: 17.9
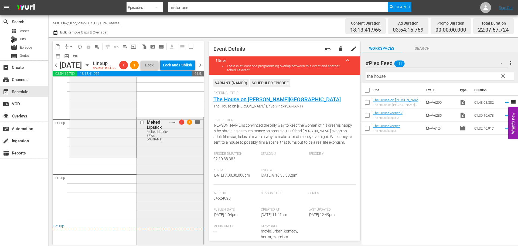
scroll to position [2506, 0]
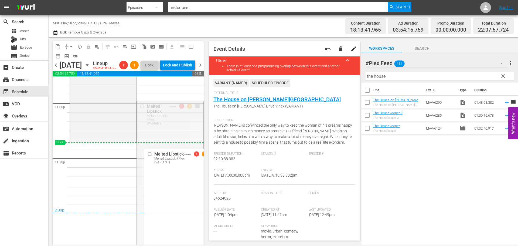
drag, startPoint x: 193, startPoint y: 115, endPoint x: 183, endPoint y: 152, distance: 38.3
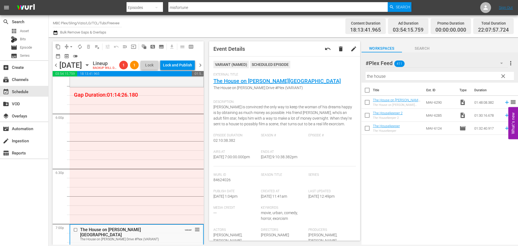
scroll to position [1940, 0]
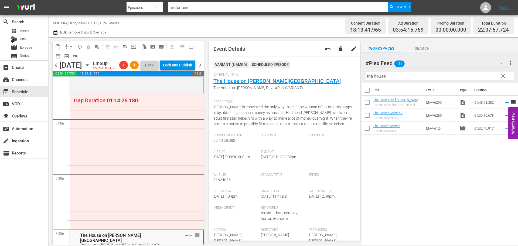
drag, startPoint x: 500, startPoint y: 75, endPoint x: 488, endPoint y: 75, distance: 12.4
click at [501, 75] on span "clear" at bounding box center [503, 76] width 6 height 6
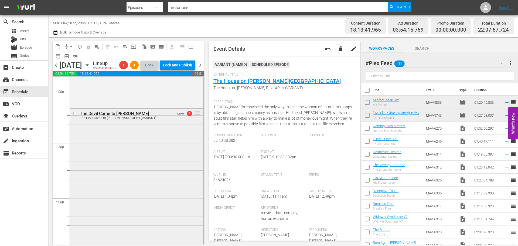
scroll to position [1751, 0]
click at [115, 156] on div "The Devil Came to Duval The Devil Came to Duval #Plex (VARIANT) VARIANT 1 reord…" at bounding box center [137, 195] width 134 height 172
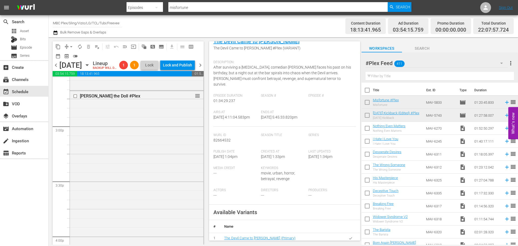
scroll to position [1562, 0]
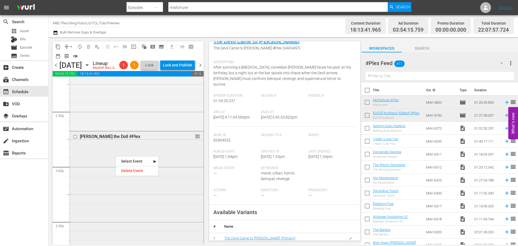
click at [99, 168] on div "Tiffany the Doll #Plex reorder" at bounding box center [137, 213] width 134 height 165
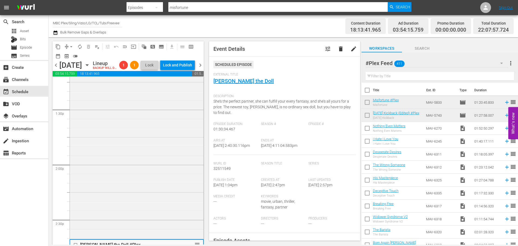
scroll to position [1670, 0]
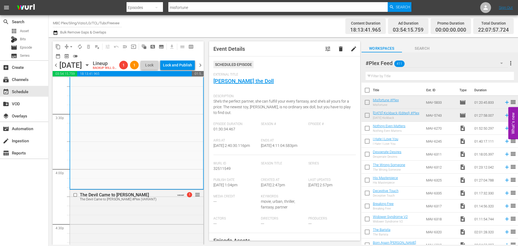
drag, startPoint x: 381, startPoint y: 77, endPoint x: 380, endPoint y: 73, distance: 3.9
click at [381, 77] on input "text" at bounding box center [440, 76] width 148 height 9
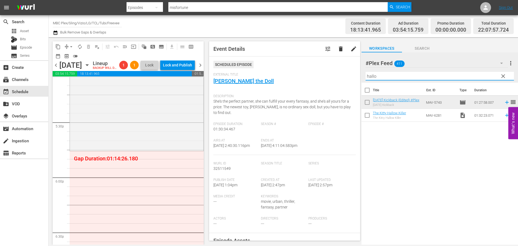
scroll to position [1940, 0]
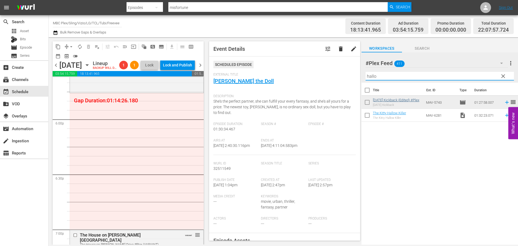
type input "hallo"
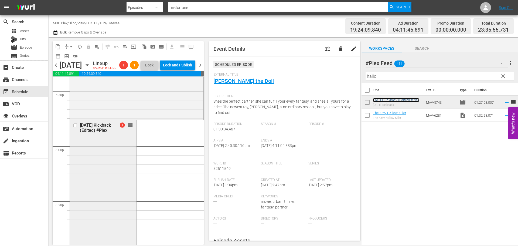
scroll to position [1913, 0]
click at [116, 180] on div "Delete Event" at bounding box center [115, 179] width 43 height 7
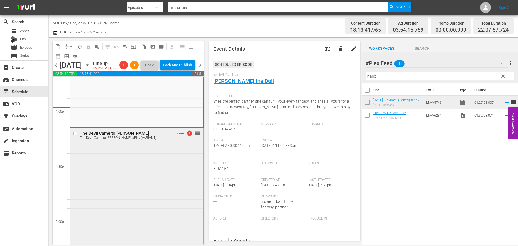
scroll to position [1778, 0]
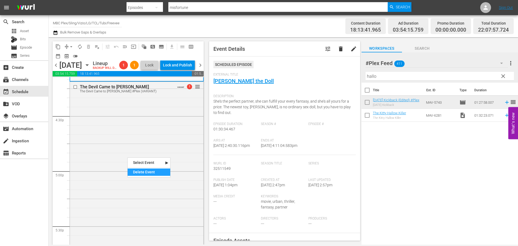
click at [147, 173] on div "Delete Event" at bounding box center [149, 171] width 43 height 7
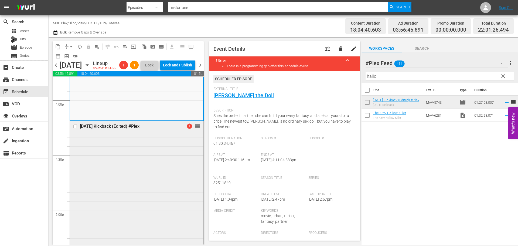
scroll to position [1724, 0]
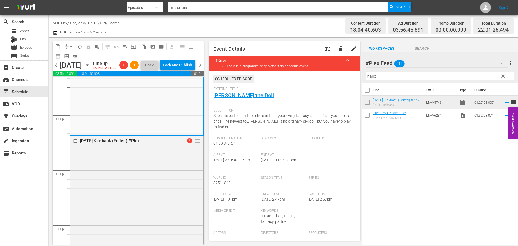
click at [506, 77] on span "clear" at bounding box center [503, 76] width 6 height 6
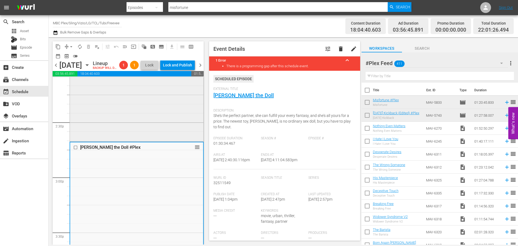
scroll to position [1589, 0]
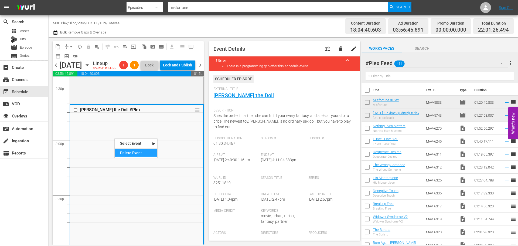
click at [124, 155] on div "Delete Event" at bounding box center [136, 152] width 43 height 7
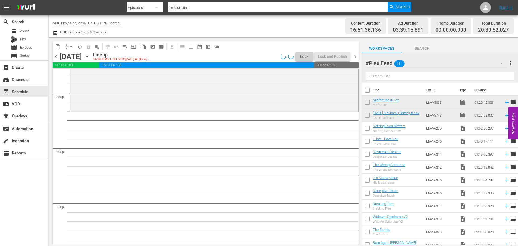
scroll to position [1562, 0]
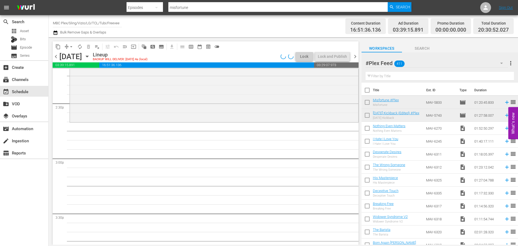
click at [383, 77] on input "text" at bounding box center [440, 76] width 148 height 9
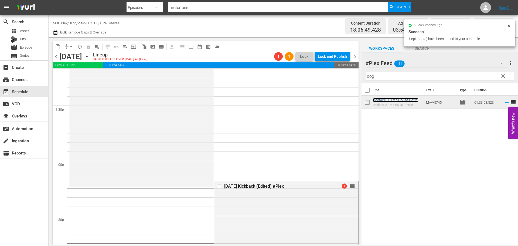
scroll to position [1724, 0]
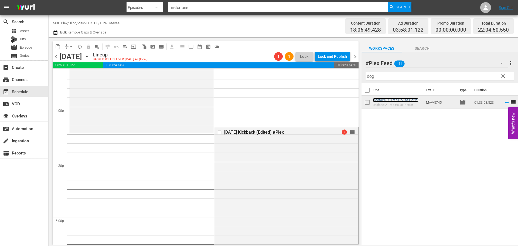
drag, startPoint x: 349, startPoint y: 130, endPoint x: 349, endPoint y: 136, distance: 5.9
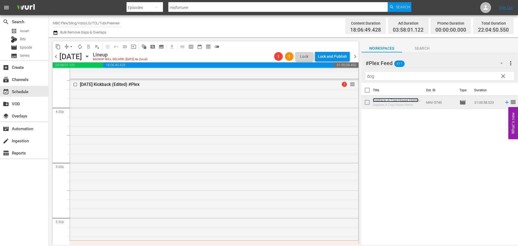
scroll to position [1940, 0]
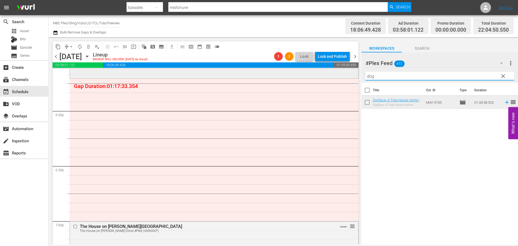
drag, startPoint x: 397, startPoint y: 77, endPoint x: 260, endPoint y: 72, distance: 137.2
click at [260, 72] on div "content_copy compress arrow_drop_down autorenew_outlined delete_forever_outline…" at bounding box center [284, 140] width 470 height 207
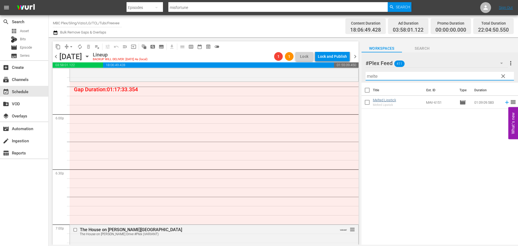
type input "melte"
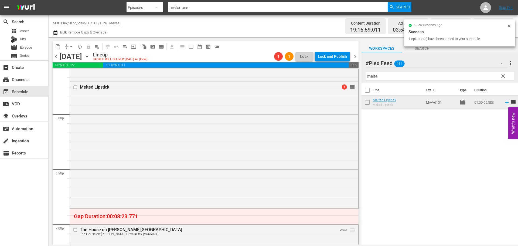
click at [249, 165] on div "Melted Lipstick 1 reorder" at bounding box center [214, 144] width 288 height 125
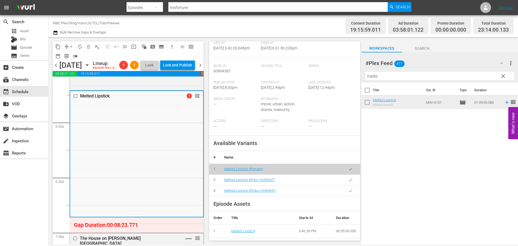
scroll to position [135, 0]
click at [349, 178] on icon "button" at bounding box center [351, 179] width 4 height 4
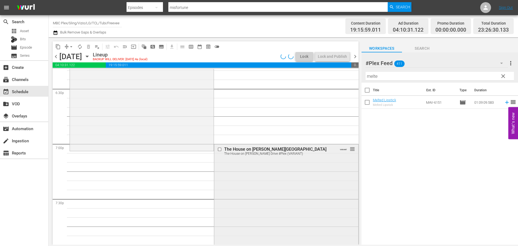
scroll to position [2017, 0]
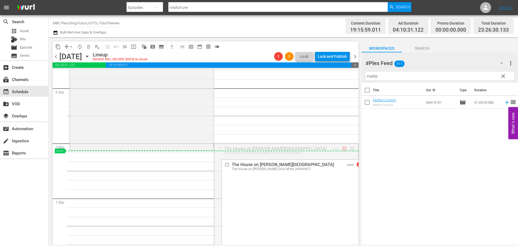
drag, startPoint x: 348, startPoint y: 149, endPoint x: 347, endPoint y: 154, distance: 5.5
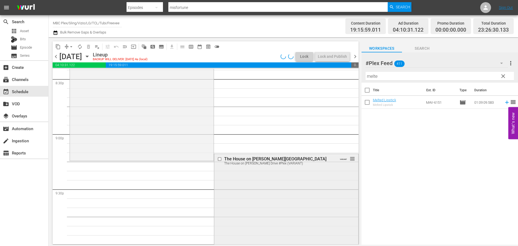
scroll to position [2314, 0]
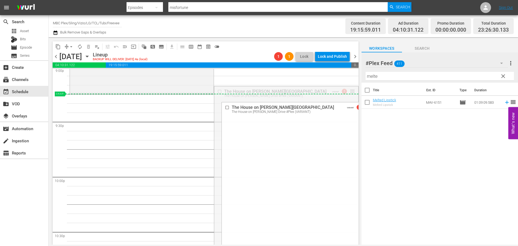
drag, startPoint x: 348, startPoint y: 89, endPoint x: 348, endPoint y: 96, distance: 6.8
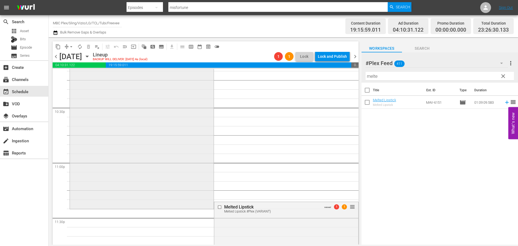
scroll to position [2503, 0]
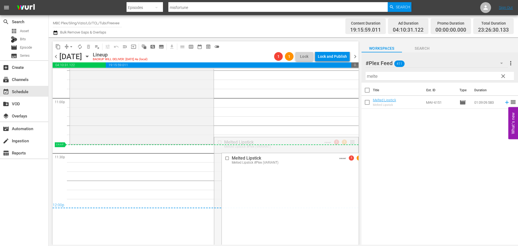
drag, startPoint x: 349, startPoint y: 141, endPoint x: 349, endPoint y: 147, distance: 5.7
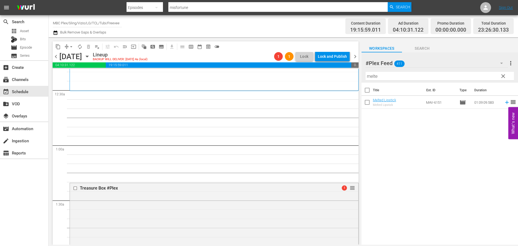
scroll to position [0, 0]
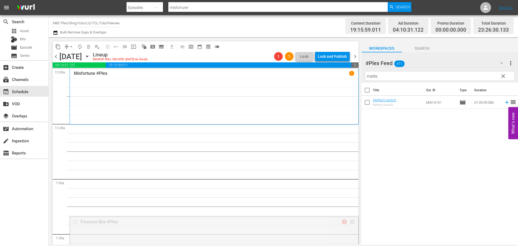
drag, startPoint x: 349, startPoint y: 221, endPoint x: 343, endPoint y: 130, distance: 90.6
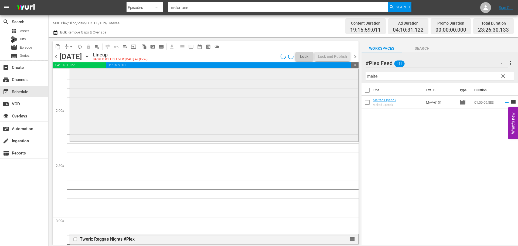
scroll to position [189, 0]
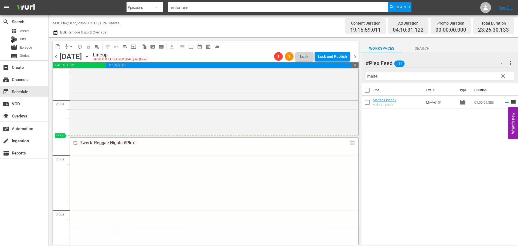
drag, startPoint x: 349, startPoint y: 235, endPoint x: 344, endPoint y: 141, distance: 94.6
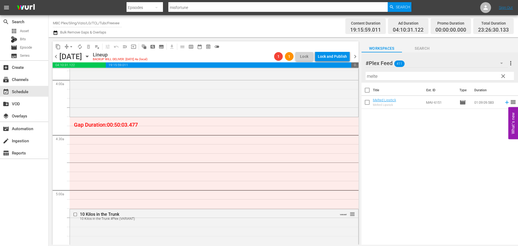
scroll to position [432, 0]
drag, startPoint x: 349, startPoint y: 211, endPoint x: 338, endPoint y: 122, distance: 90.0
drag, startPoint x: 352, startPoint y: 215, endPoint x: 338, endPoint y: 134, distance: 81.5
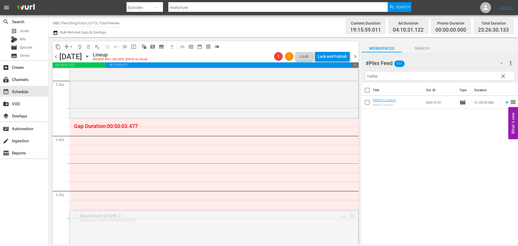
drag, startPoint x: 349, startPoint y: 216, endPoint x: 339, endPoint y: 123, distance: 93.6
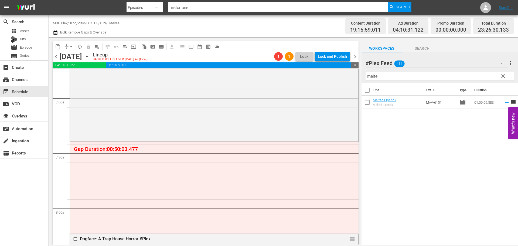
scroll to position [783, 0]
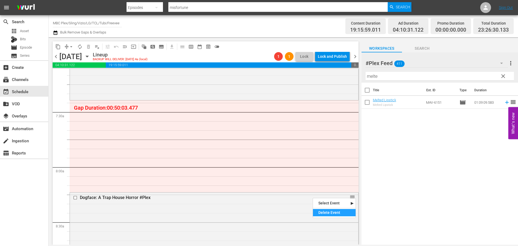
click at [331, 213] on div "Delete Event" at bounding box center [334, 212] width 43 height 7
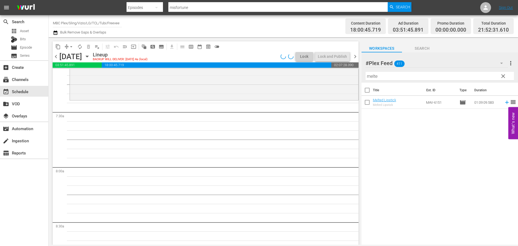
drag, startPoint x: 506, startPoint y: 73, endPoint x: 503, endPoint y: 76, distance: 3.8
click at [504, 74] on span "clear" at bounding box center [503, 76] width 6 height 6
click at [503, 76] on input "melte" at bounding box center [440, 76] width 148 height 9
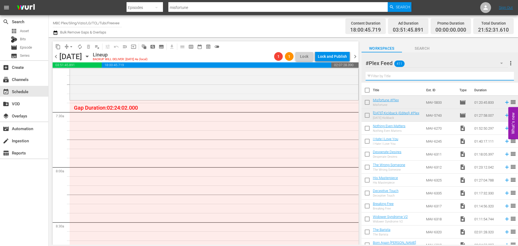
click at [461, 44] on div "Workspaces Search" at bounding box center [440, 47] width 157 height 11
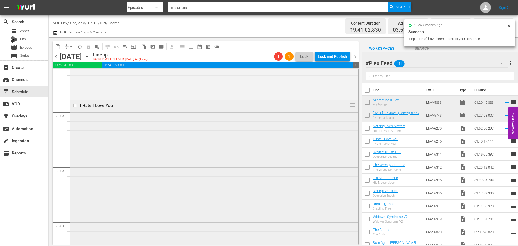
click at [149, 135] on div "I Hate I Love You reorder" at bounding box center [214, 191] width 288 height 182
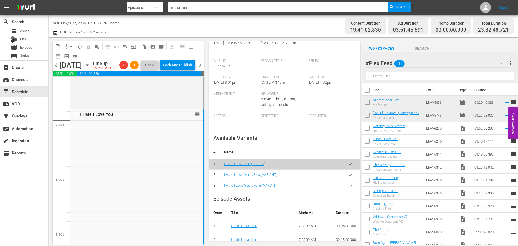
scroll to position [135, 0]
click at [349, 175] on icon "button" at bounding box center [350, 173] width 3 height 2
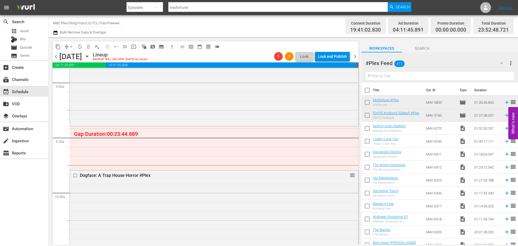
scroll to position [971, 0]
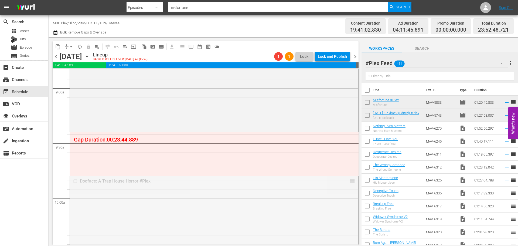
drag, startPoint x: 350, startPoint y: 179, endPoint x: 341, endPoint y: 134, distance: 45.9
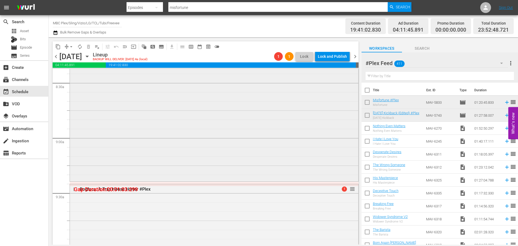
scroll to position [917, 0]
drag, startPoint x: 348, startPoint y: 193, endPoint x: 348, endPoint y: 188, distance: 5.1
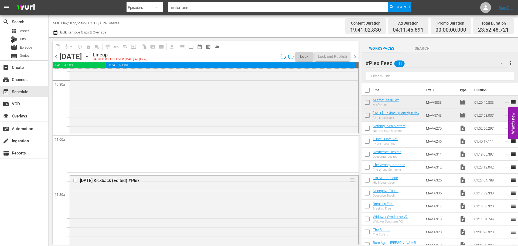
scroll to position [1160, 0]
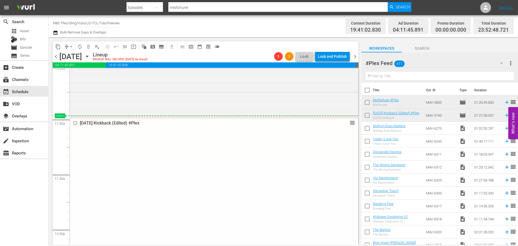
drag, startPoint x: 349, startPoint y: 158, endPoint x: 346, endPoint y: 117, distance: 40.9
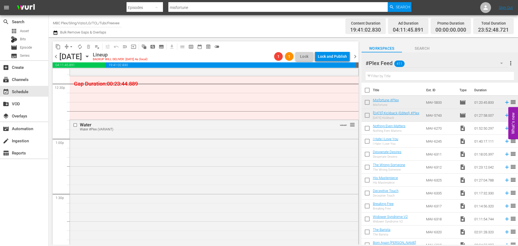
scroll to position [1322, 0]
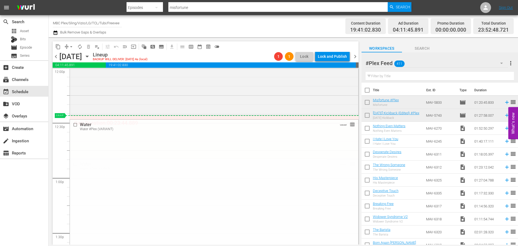
drag, startPoint x: 348, startPoint y: 162, endPoint x: 348, endPoint y: 117, distance: 44.3
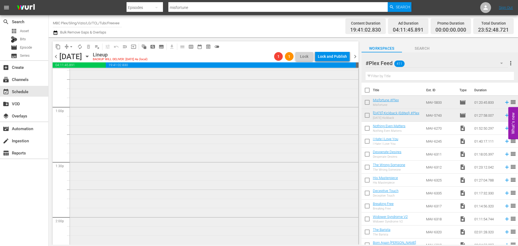
scroll to position [1511, 0]
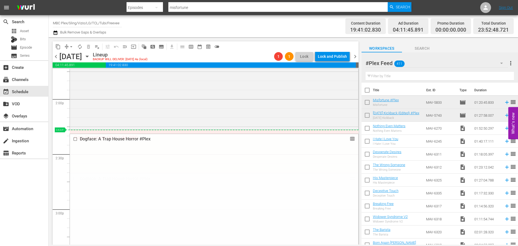
drag, startPoint x: 349, startPoint y: 178, endPoint x: 345, endPoint y: 130, distance: 48.4
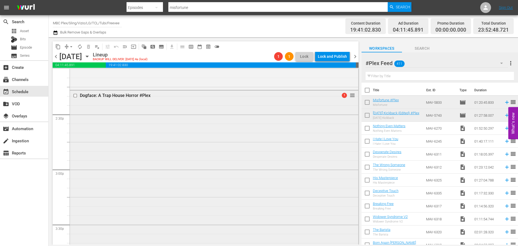
scroll to position [1646, 0]
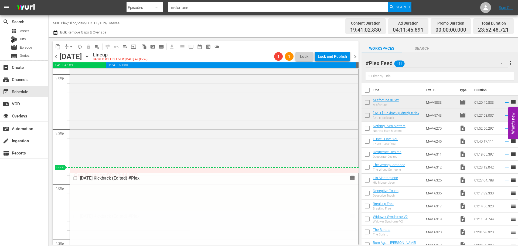
drag, startPoint x: 347, startPoint y: 215, endPoint x: 341, endPoint y: 171, distance: 44.1
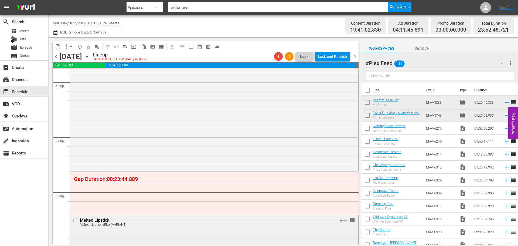
scroll to position [1862, 0]
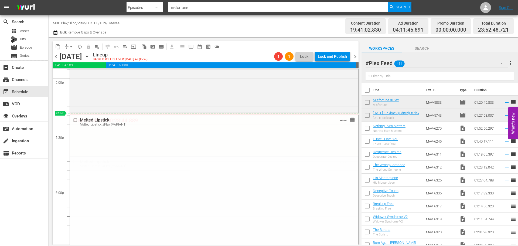
drag, startPoint x: 349, startPoint y: 162, endPoint x: 346, endPoint y: 114, distance: 48.7
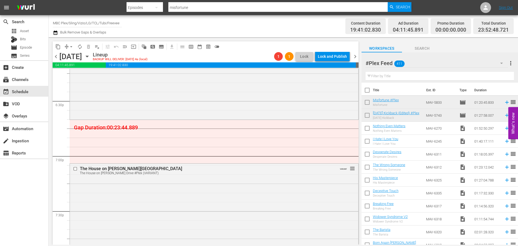
scroll to position [1997, 0]
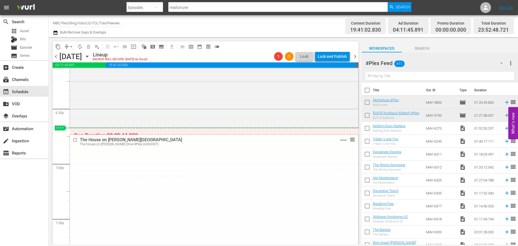
drag, startPoint x: 349, startPoint y: 176, endPoint x: 331, endPoint y: 128, distance: 50.9
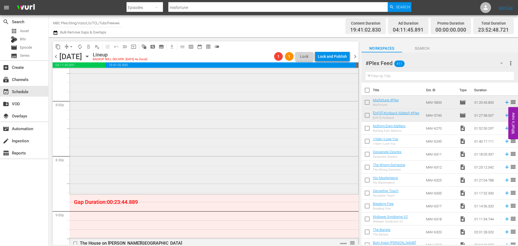
scroll to position [2213, 0]
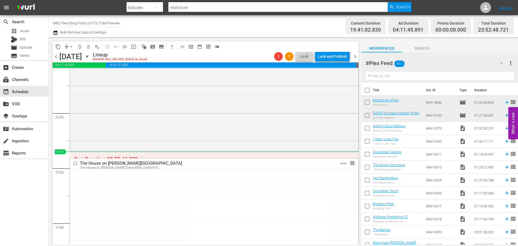
drag, startPoint x: 348, startPoint y: 192, endPoint x: 346, endPoint y: 154, distance: 37.5
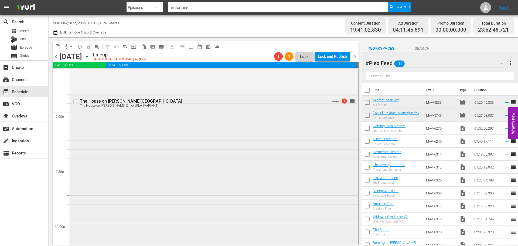
scroll to position [2429, 0]
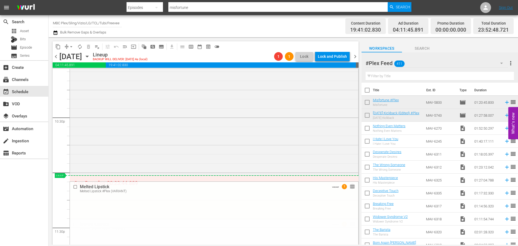
drag, startPoint x: 350, startPoint y: 225, endPoint x: 338, endPoint y: 177, distance: 49.4
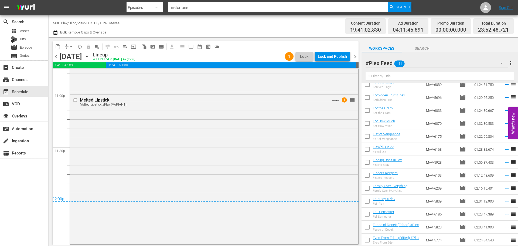
scroll to position [3481, 0]
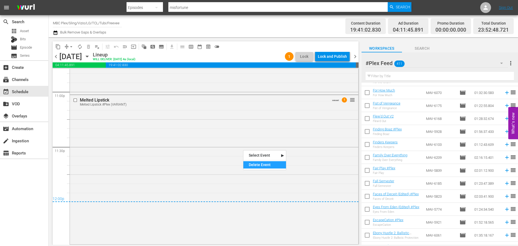
click at [259, 166] on div "Delete Event" at bounding box center [264, 164] width 43 height 7
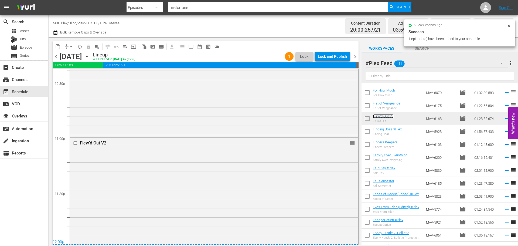
scroll to position [2509, 0]
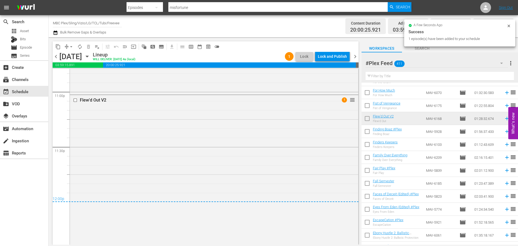
click at [189, 161] on div "Flew'd Out V2 1 reorder" at bounding box center [214, 175] width 288 height 161
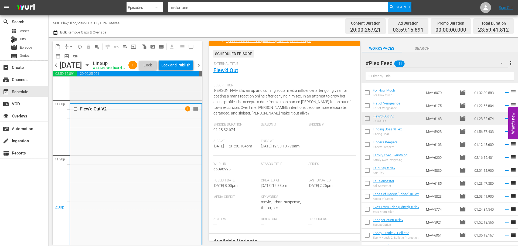
scroll to position [108, 0]
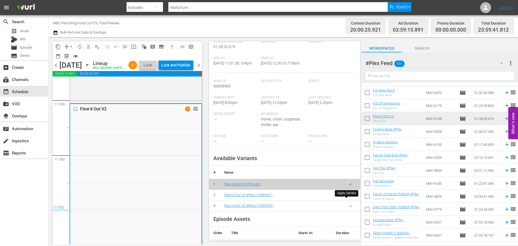
click at [349, 197] on icon "button" at bounding box center [351, 195] width 4 height 4
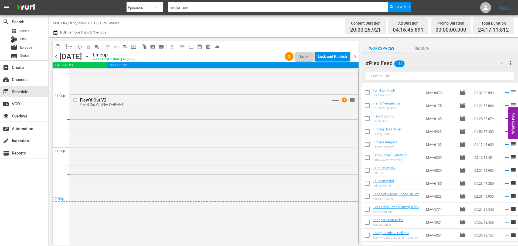
click at [338, 51] on div "content_copy compress arrow_drop_down autorenew_outlined delete_forever_outline…" at bounding box center [206, 46] width 306 height 11
click at [338, 52] on div "Lock and Publish" at bounding box center [332, 57] width 29 height 10
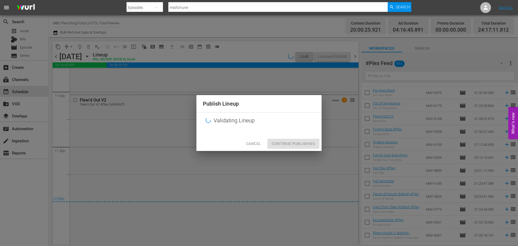
click at [304, 137] on div at bounding box center [258, 132] width 125 height 8
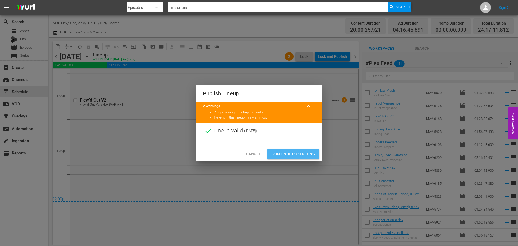
click at [301, 154] on span "Continue Publishing" at bounding box center [293, 154] width 43 height 7
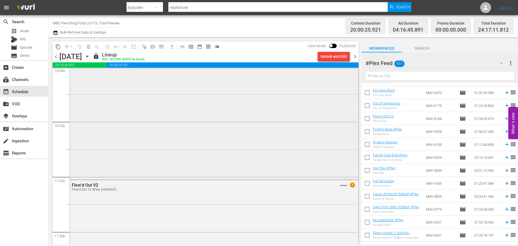
scroll to position [2456, 0]
